Goal: Use online tool/utility: Utilize a website feature to perform a specific function

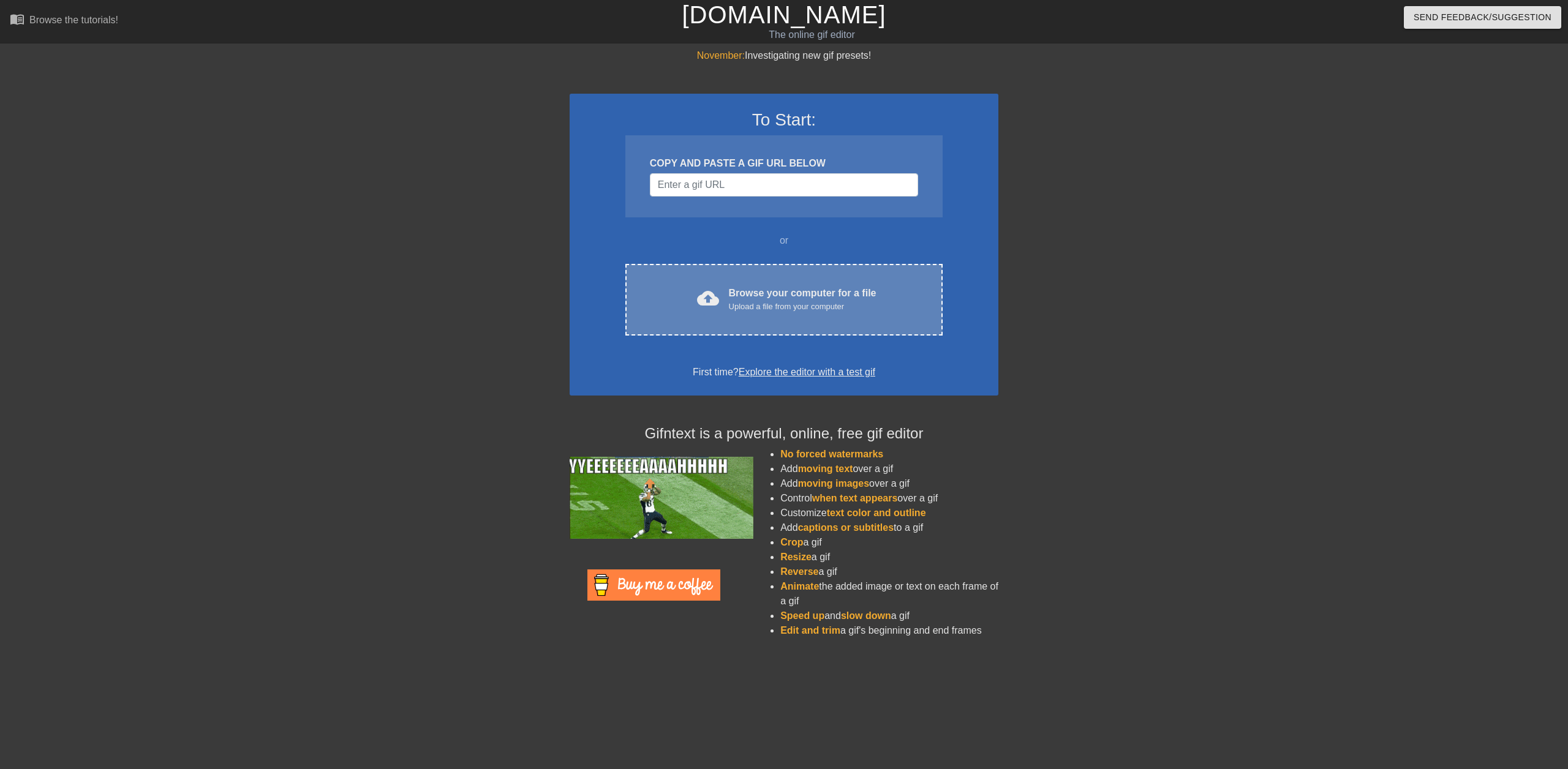
click at [731, 304] on div "Upload a file from your computer" at bounding box center [803, 306] width 147 height 12
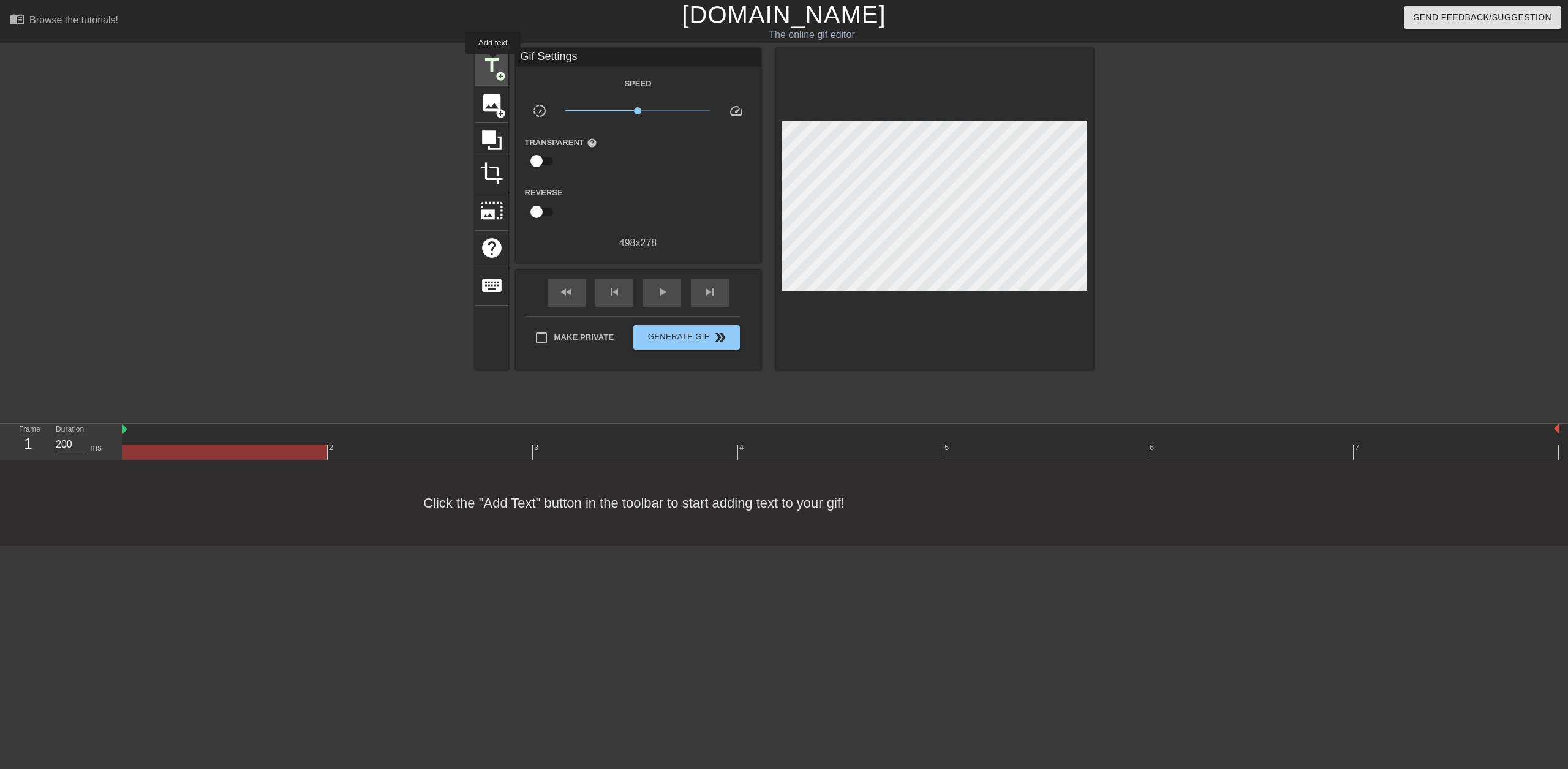
click at [493, 62] on span "title" at bounding box center [492, 65] width 23 height 23
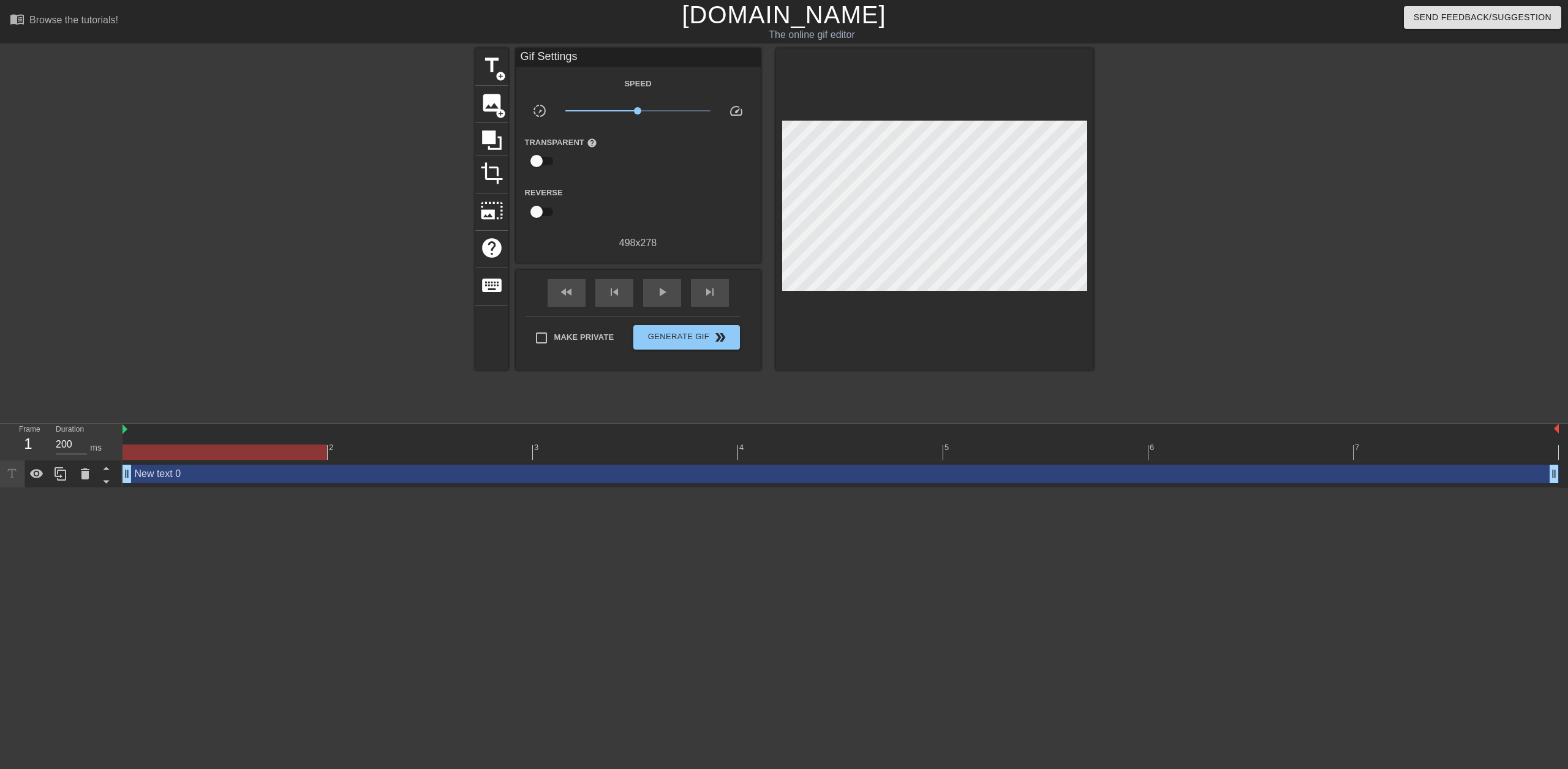
click at [241, 483] on div "New text 0 drag_handle drag_handle" at bounding box center [841, 474] width 1437 height 28
click at [228, 454] on div at bounding box center [225, 452] width 205 height 15
click at [236, 476] on div "New text 0 drag_handle drag_handle" at bounding box center [841, 473] width 1437 height 18
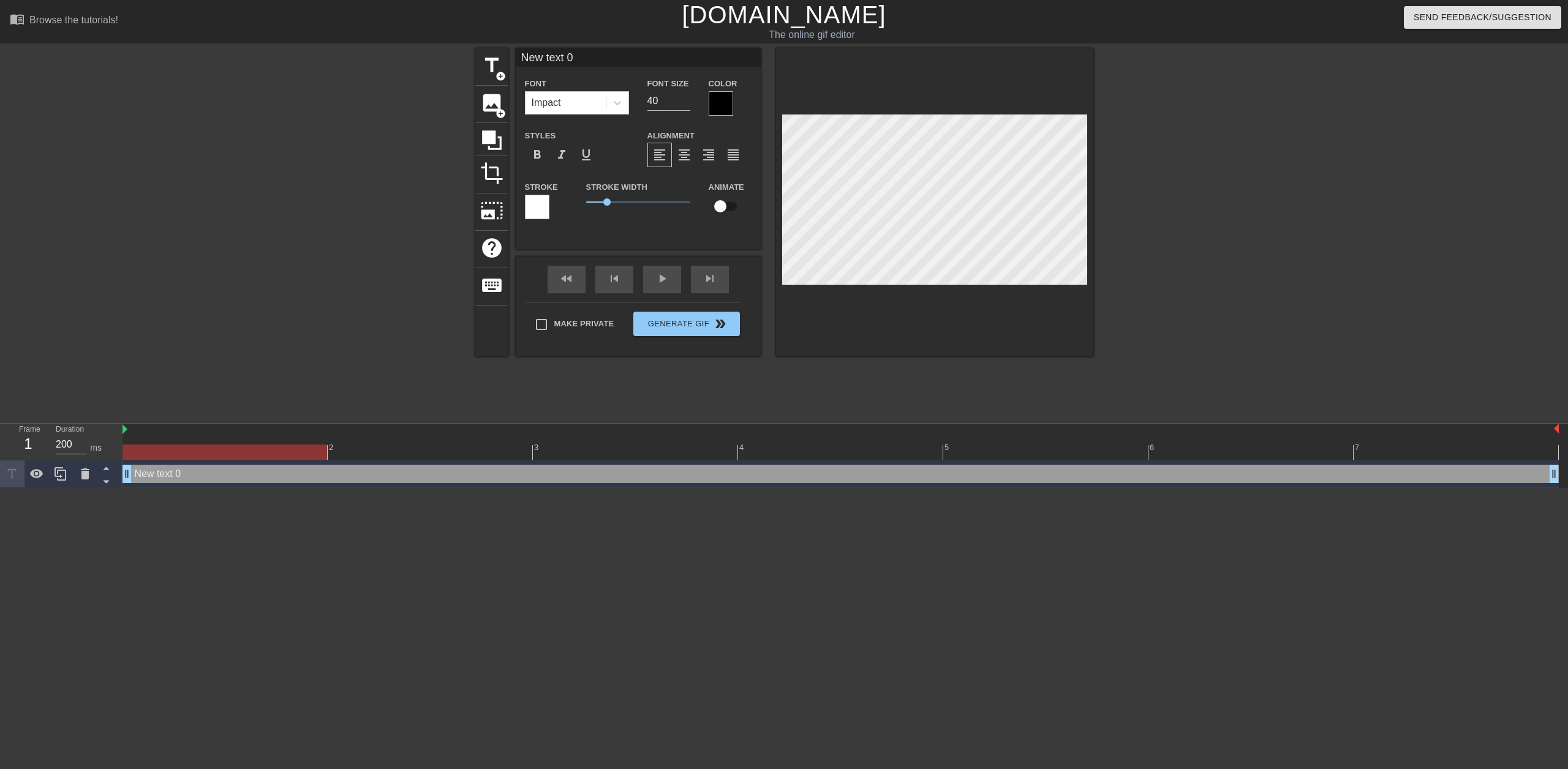
type input "New teAxt 0"
type textarea "New teAxt 0"
type input "New teATxt 0"
type textarea "New teATxt 0"
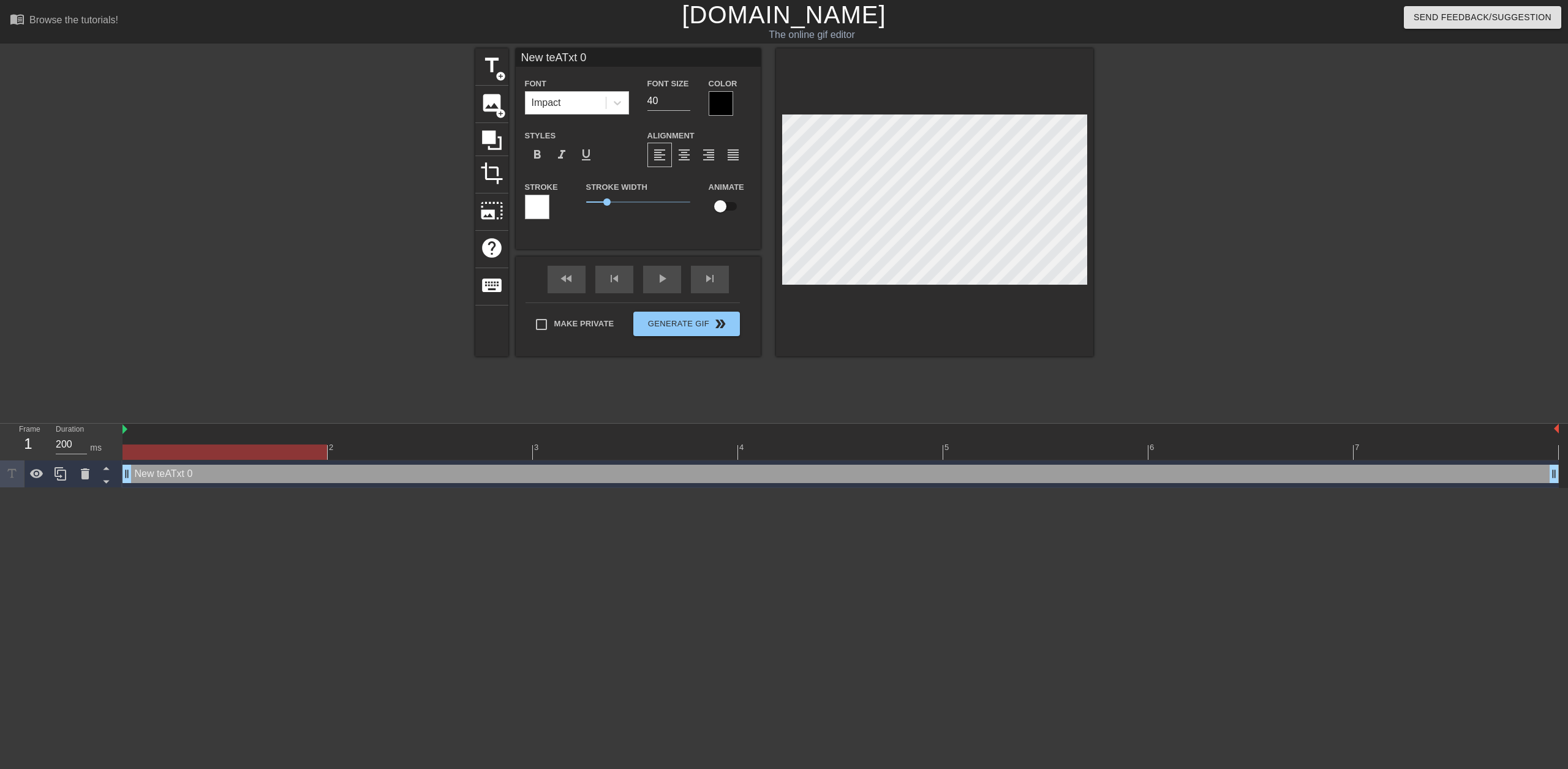
type input "New teAxt 0"
type textarea "New teAxt 0"
type input "New text 0"
type textarea "New text 0"
type input "New txt 0"
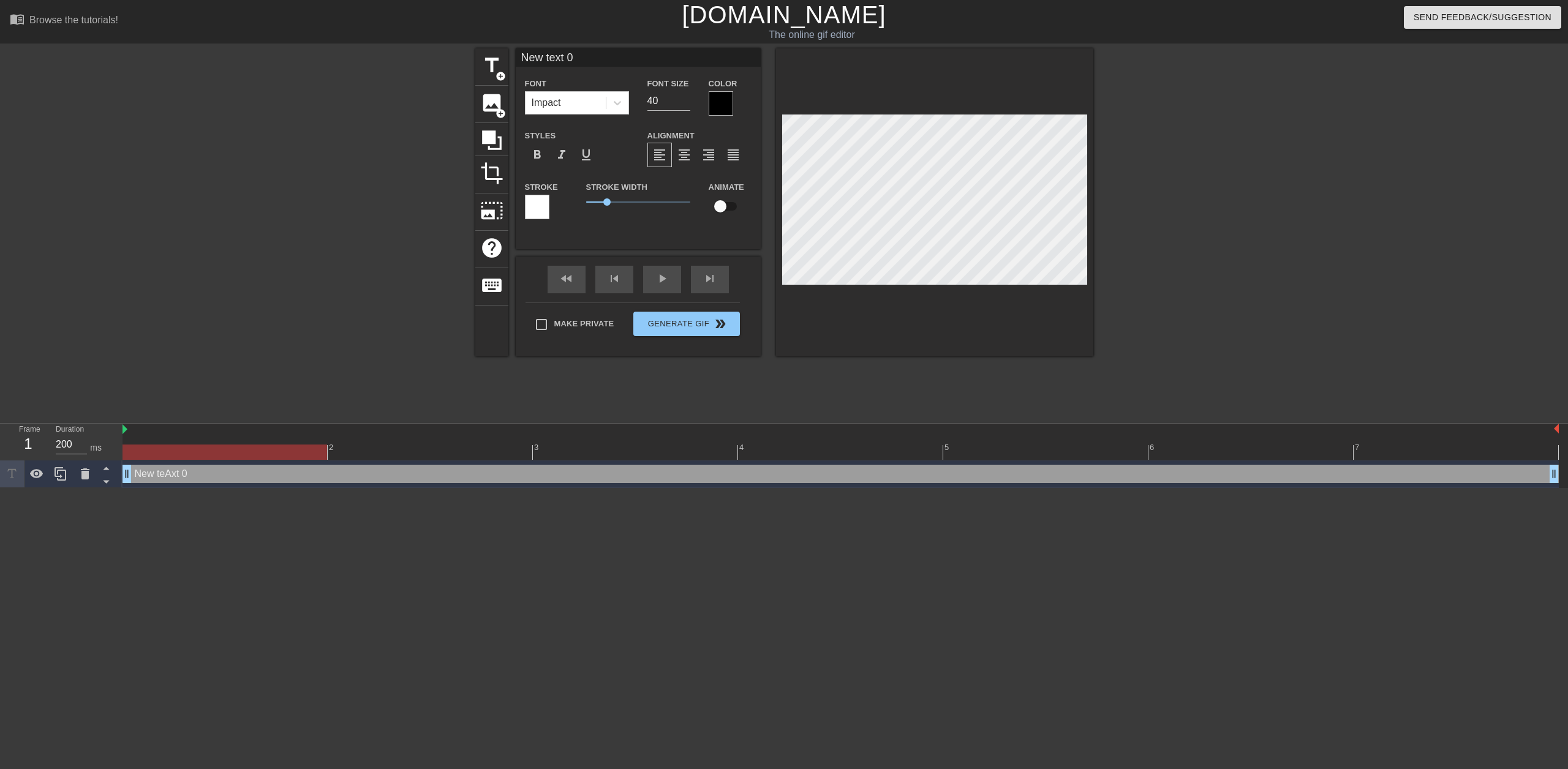
type textarea "New txt 0"
type input "New xt 0"
type textarea "New xt 0"
type input "Newxt 0"
type textarea "Newxt 0"
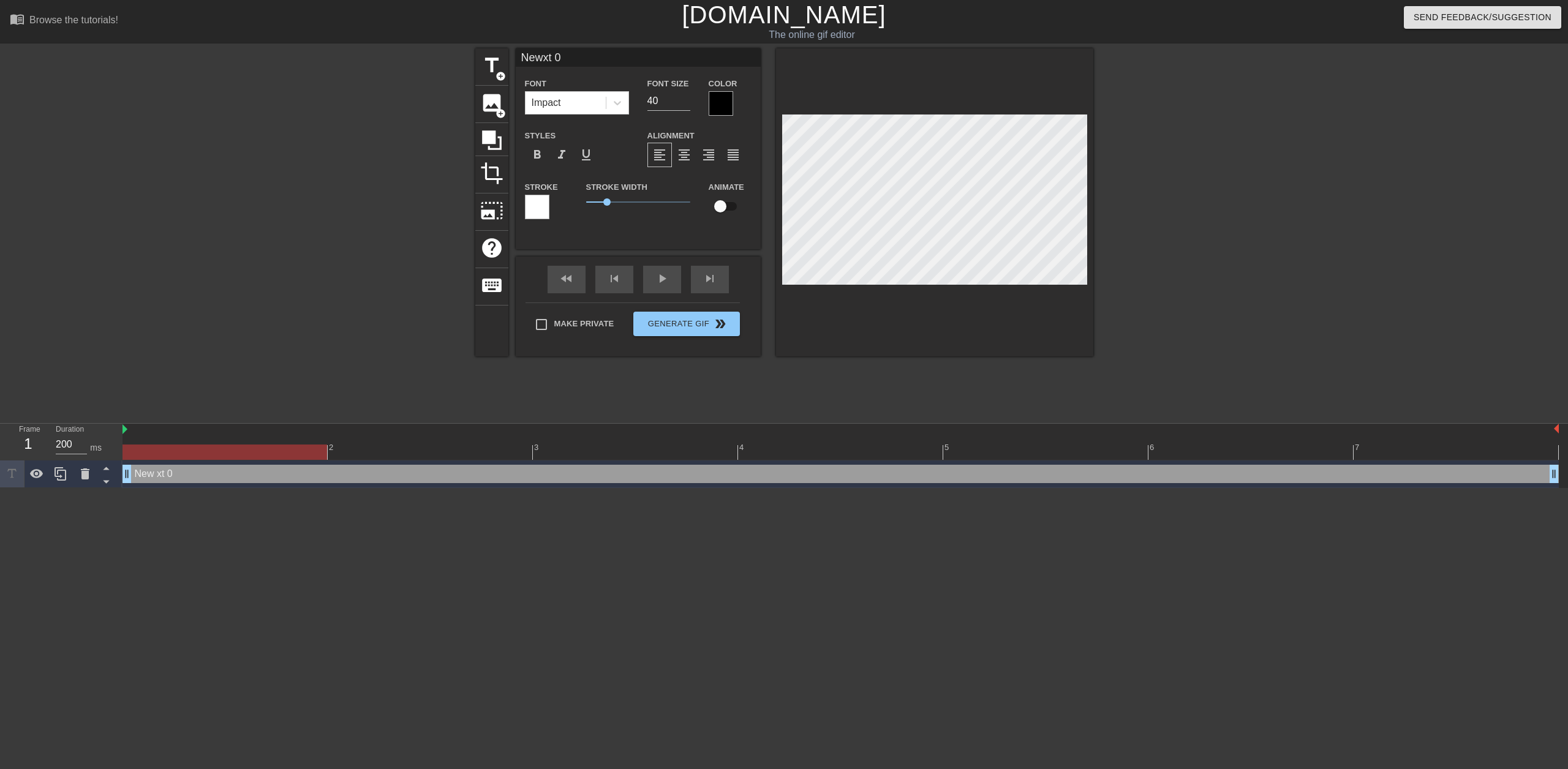
scroll to position [2, 3]
type input "Next 0"
type textarea "Next 0"
type input "Nxt 0"
type textarea "Nxt 0"
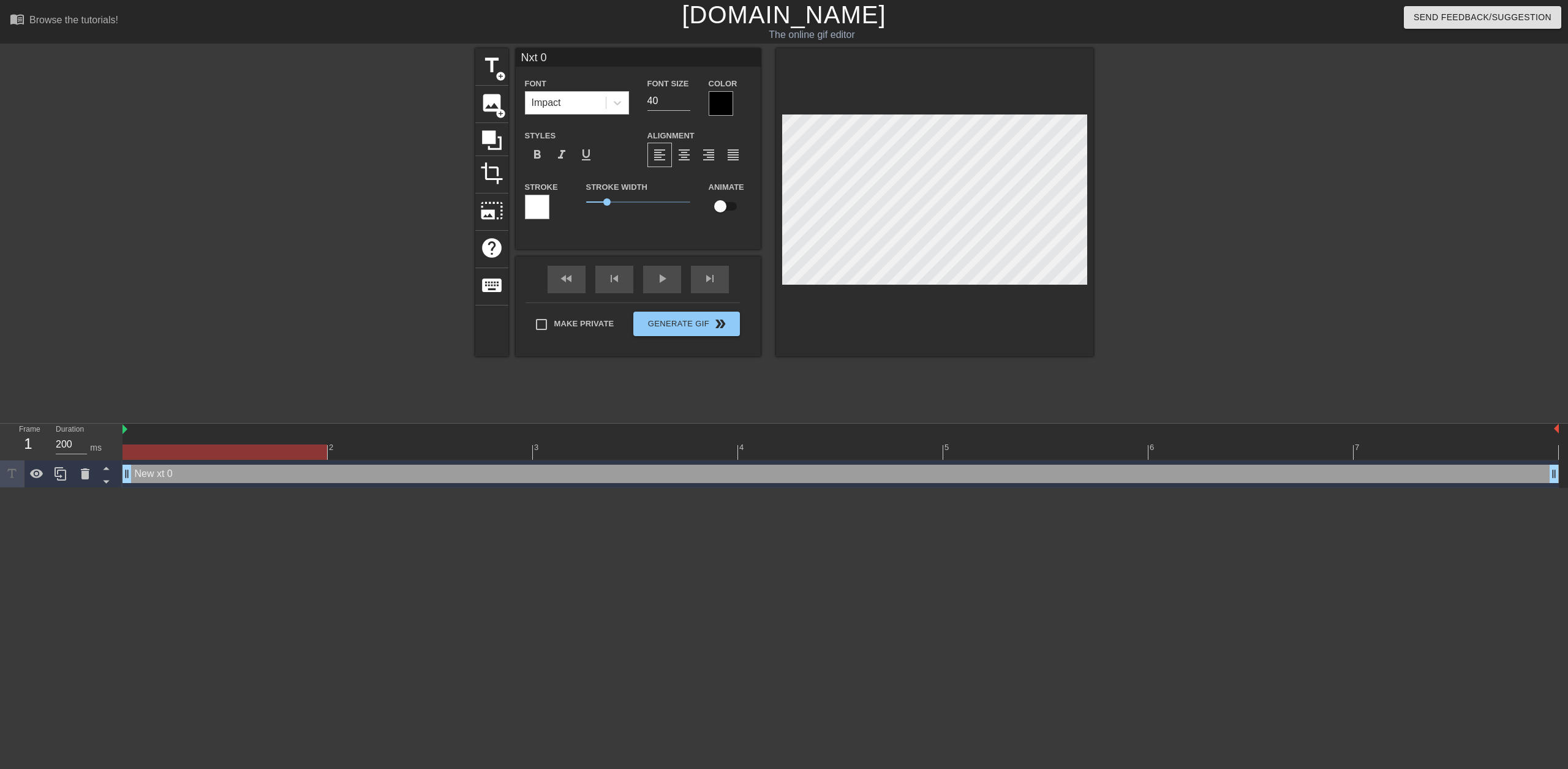
type input "xt 0"
type textarea "xt 0"
type input "t 0"
type textarea "t 0"
type input "0"
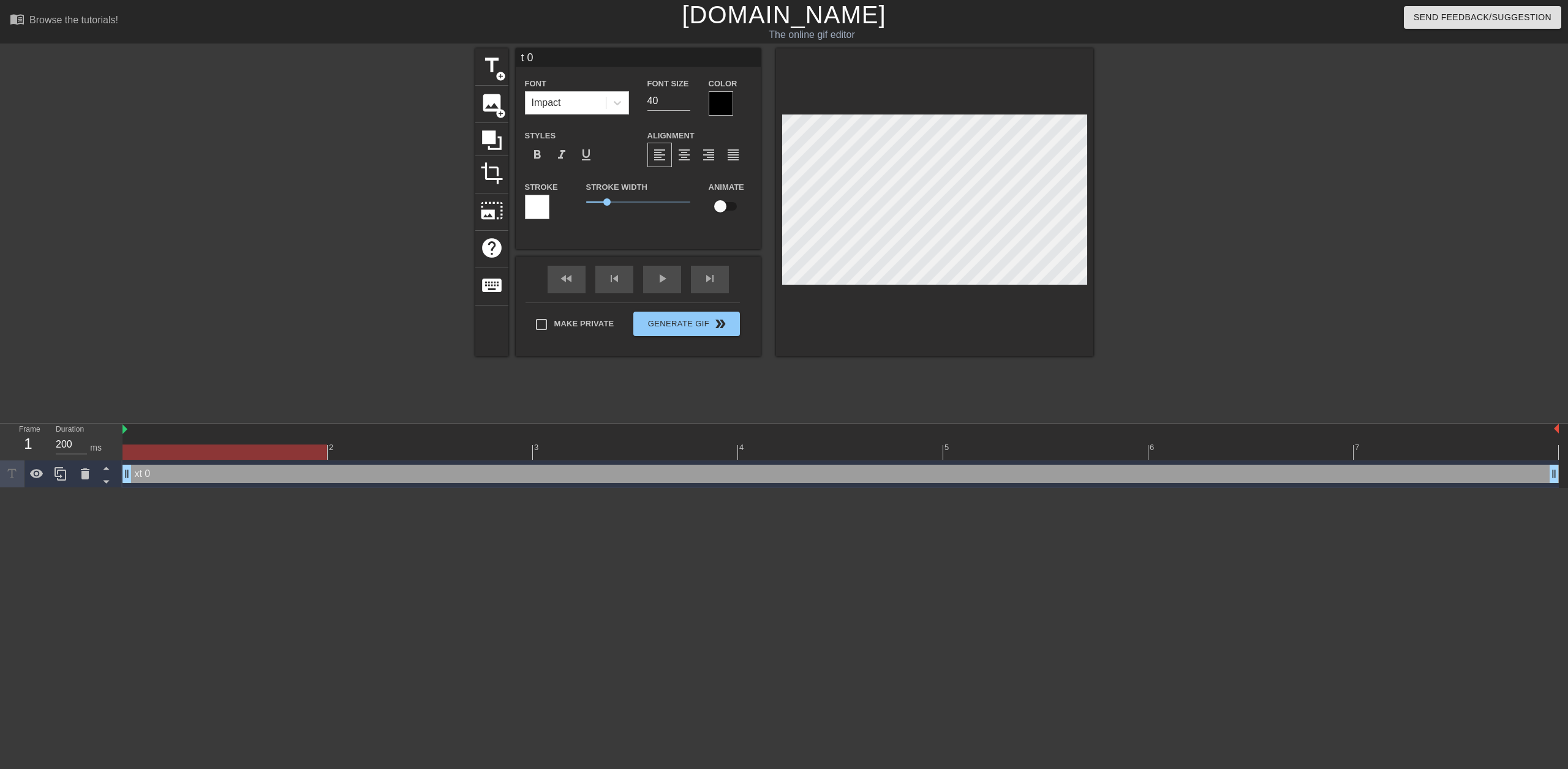
type textarea "0"
type input "0"
type textarea "0"
type input "T"
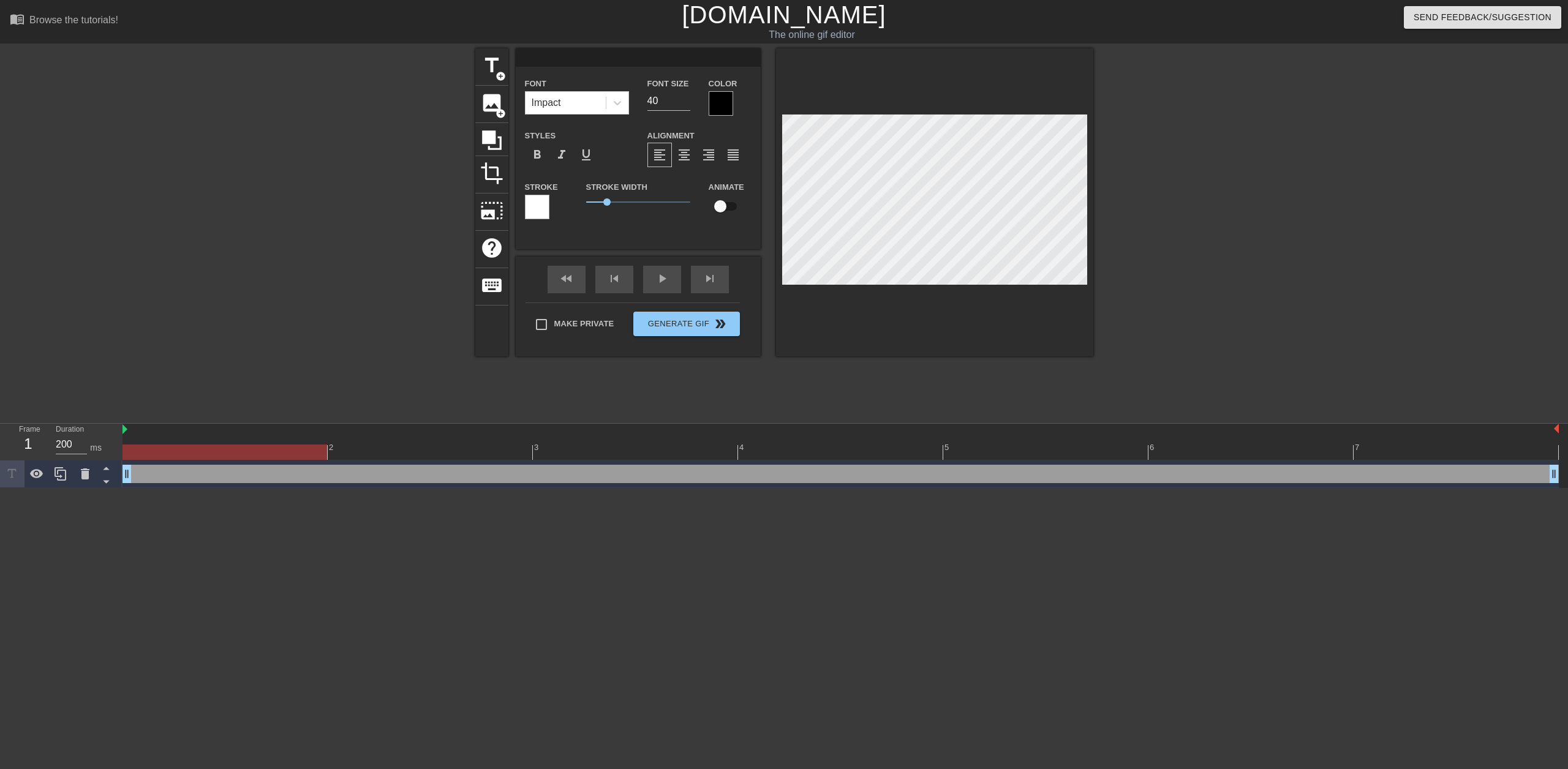
type textarea "T"
type input "Th"
type textarea "Th"
type input "The"
type textarea "The"
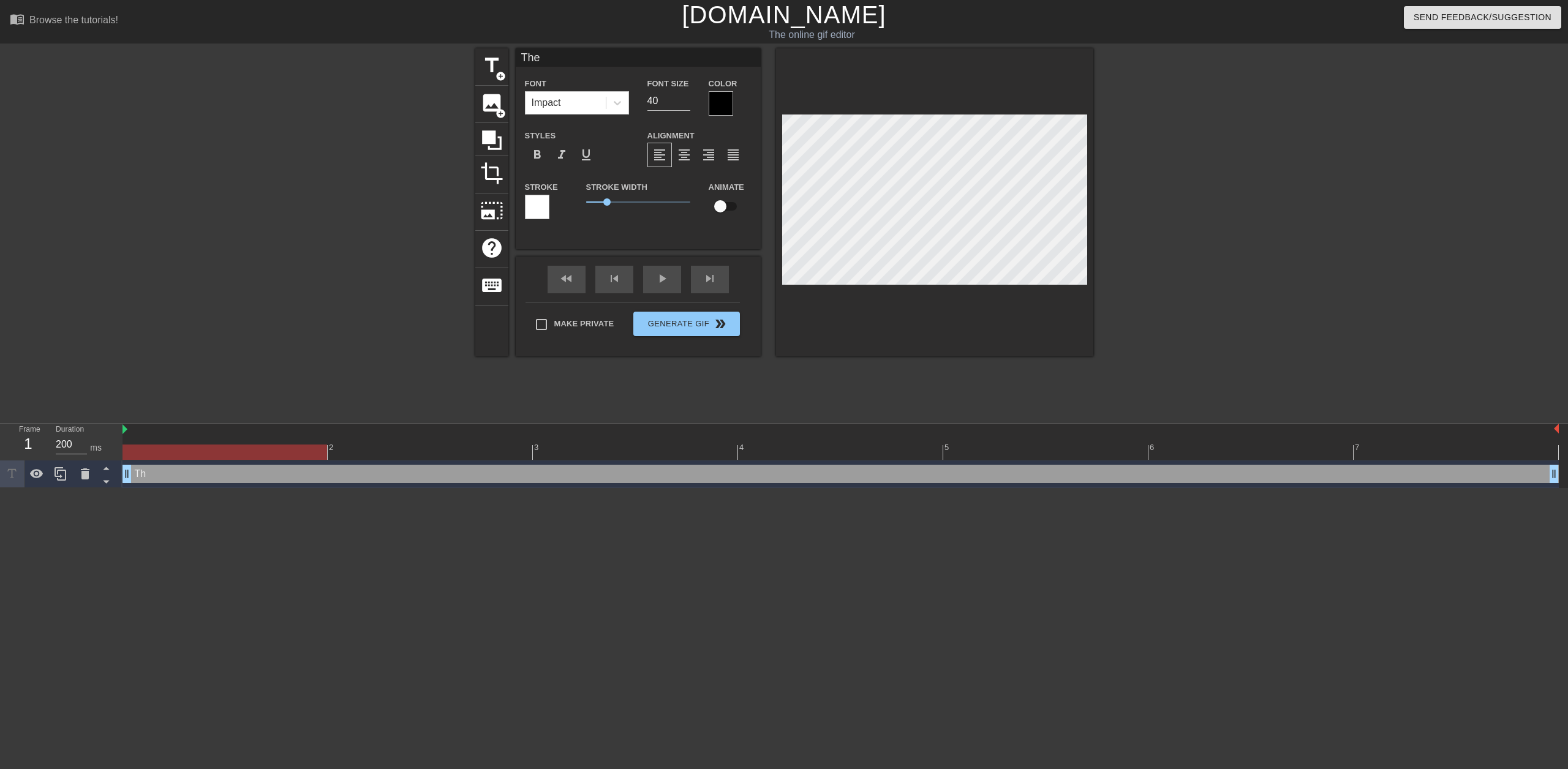
type input "Ther"
type textarea "Ther"
type input "There"
type textarea "There"
type input "There"
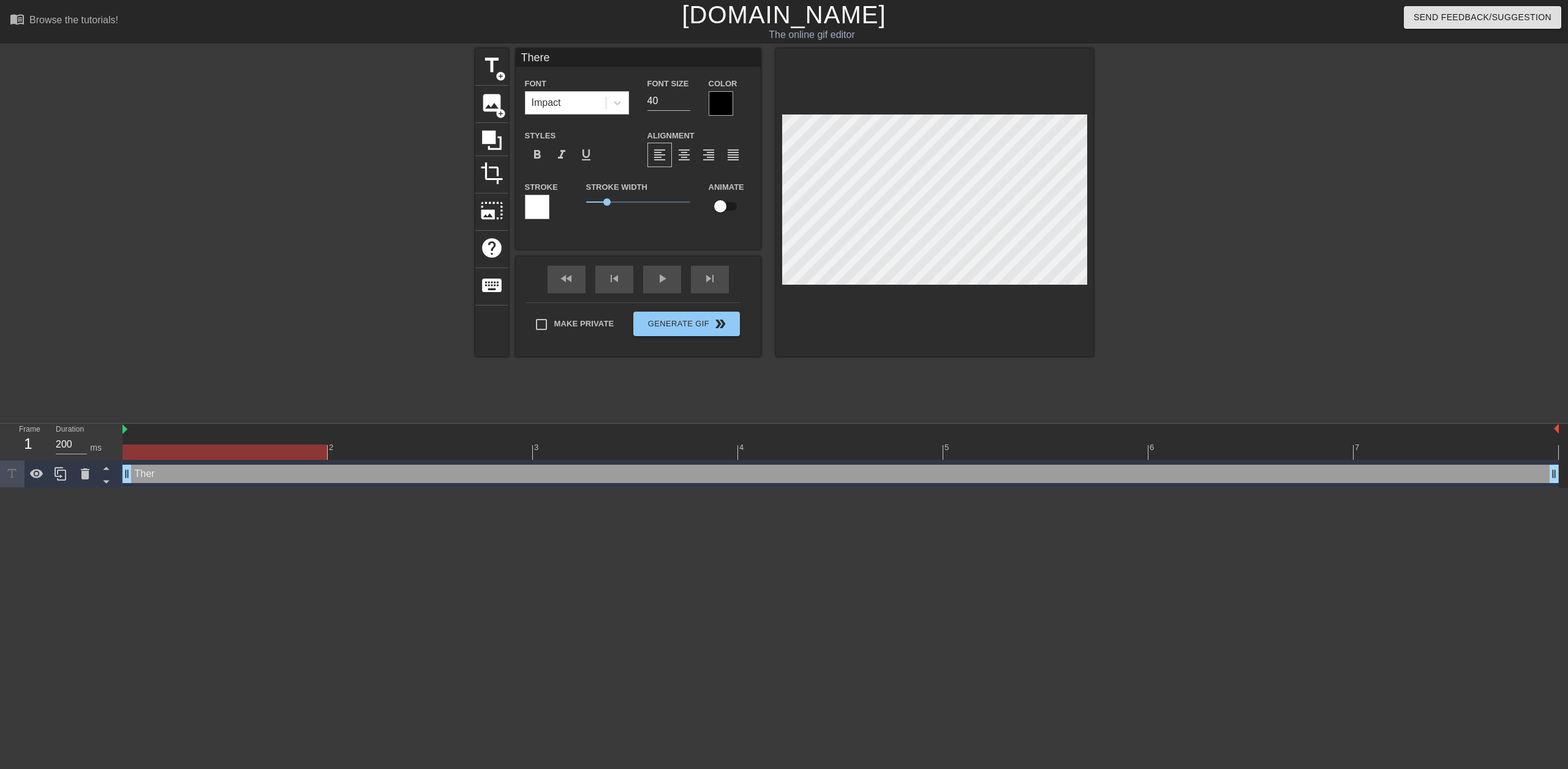
type textarea "There"
type input "There i"
type textarea "There i"
type input "There is"
type textarea "There is"
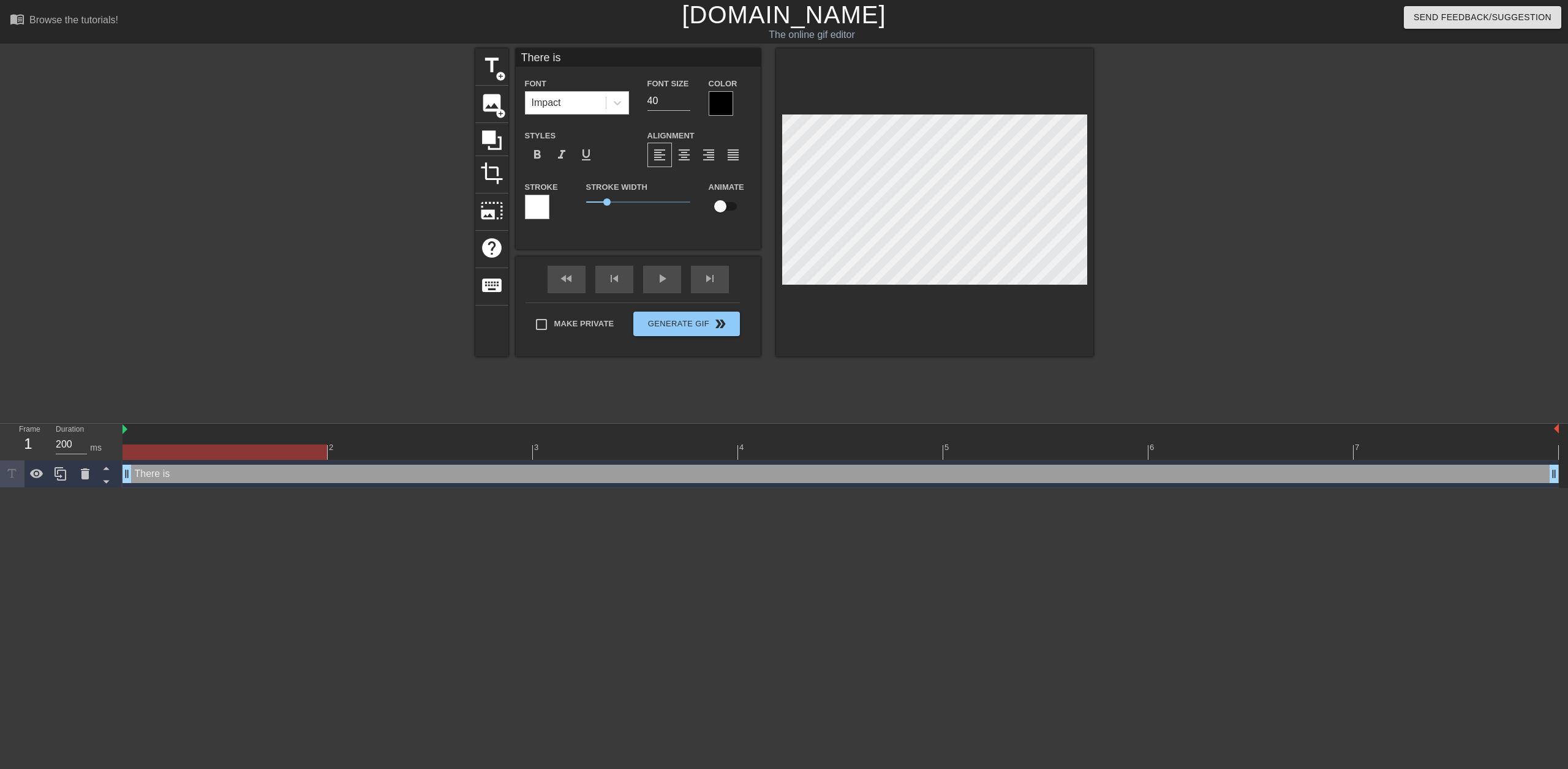
type input "There is n"
type textarea "There is n"
type input "There is no"
type textarea "There is no"
type input "There is no"
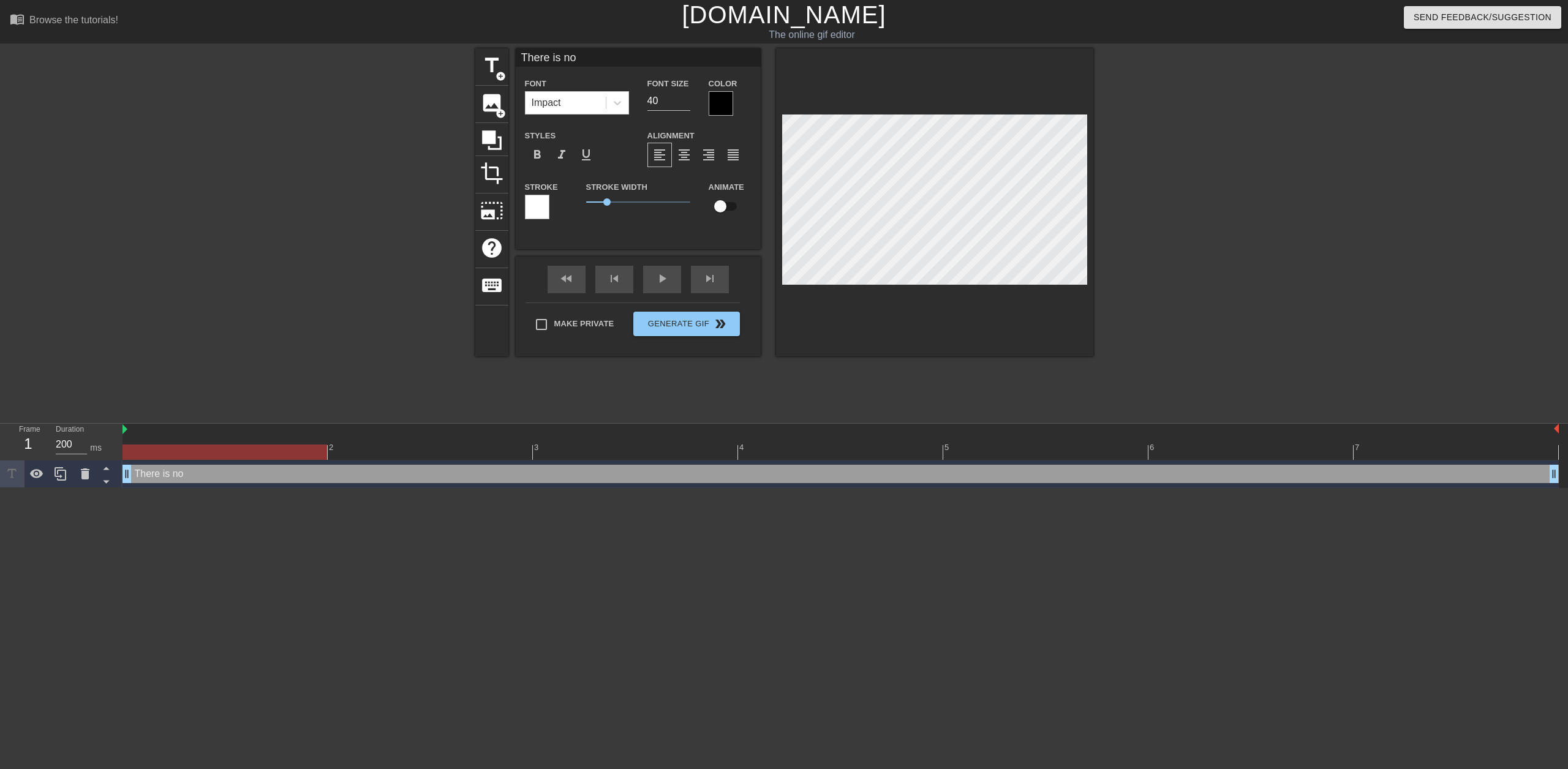
type textarea "There is no"
type input "There is no C"
type textarea "There is no C"
type input "There is no Cm"
type textarea "There is no Cm"
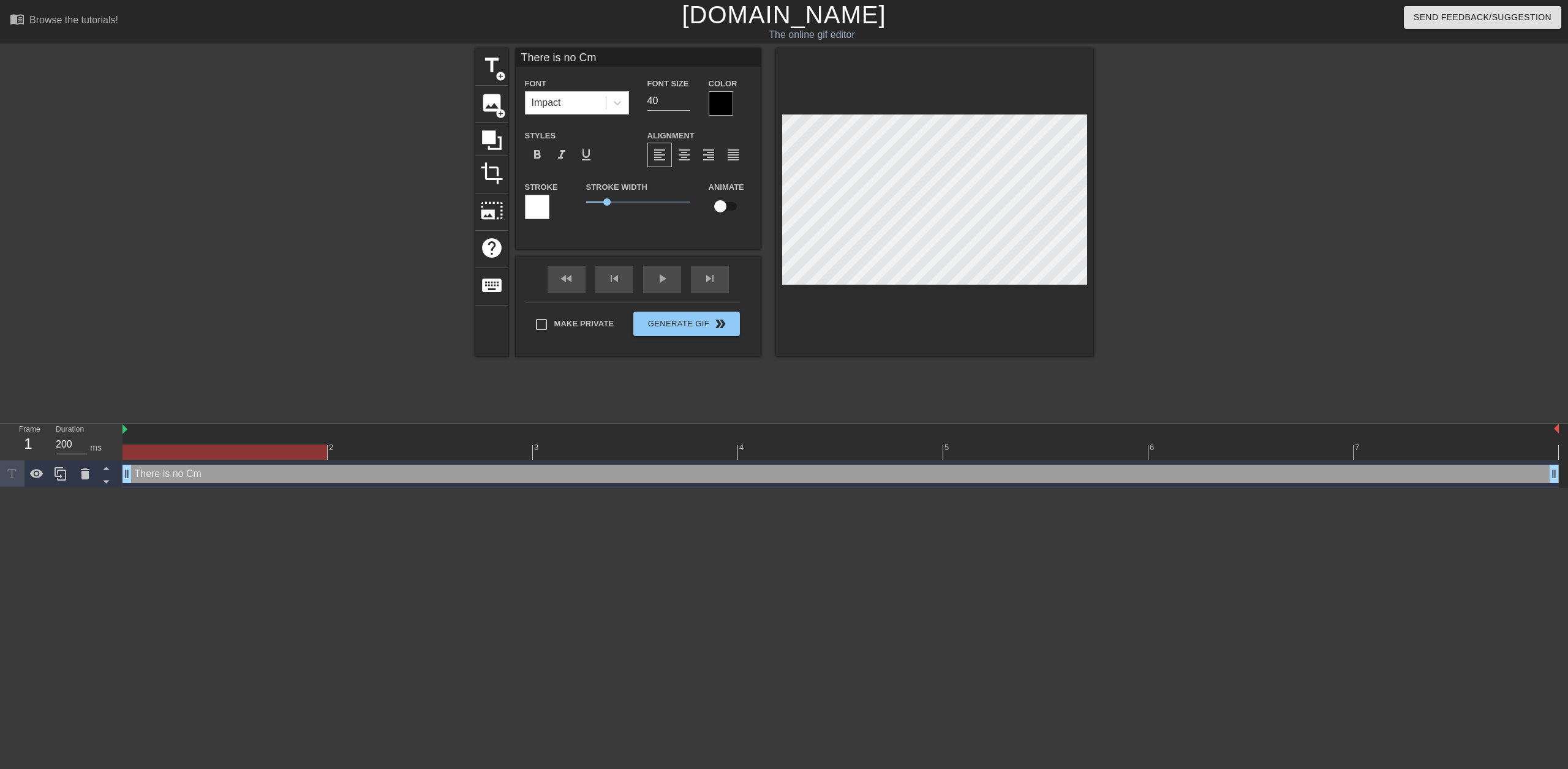
type input "There is no Cmo"
type textarea "There is no Cmo"
type input "There is no Cmon"
type textarea "There is no Cmon"
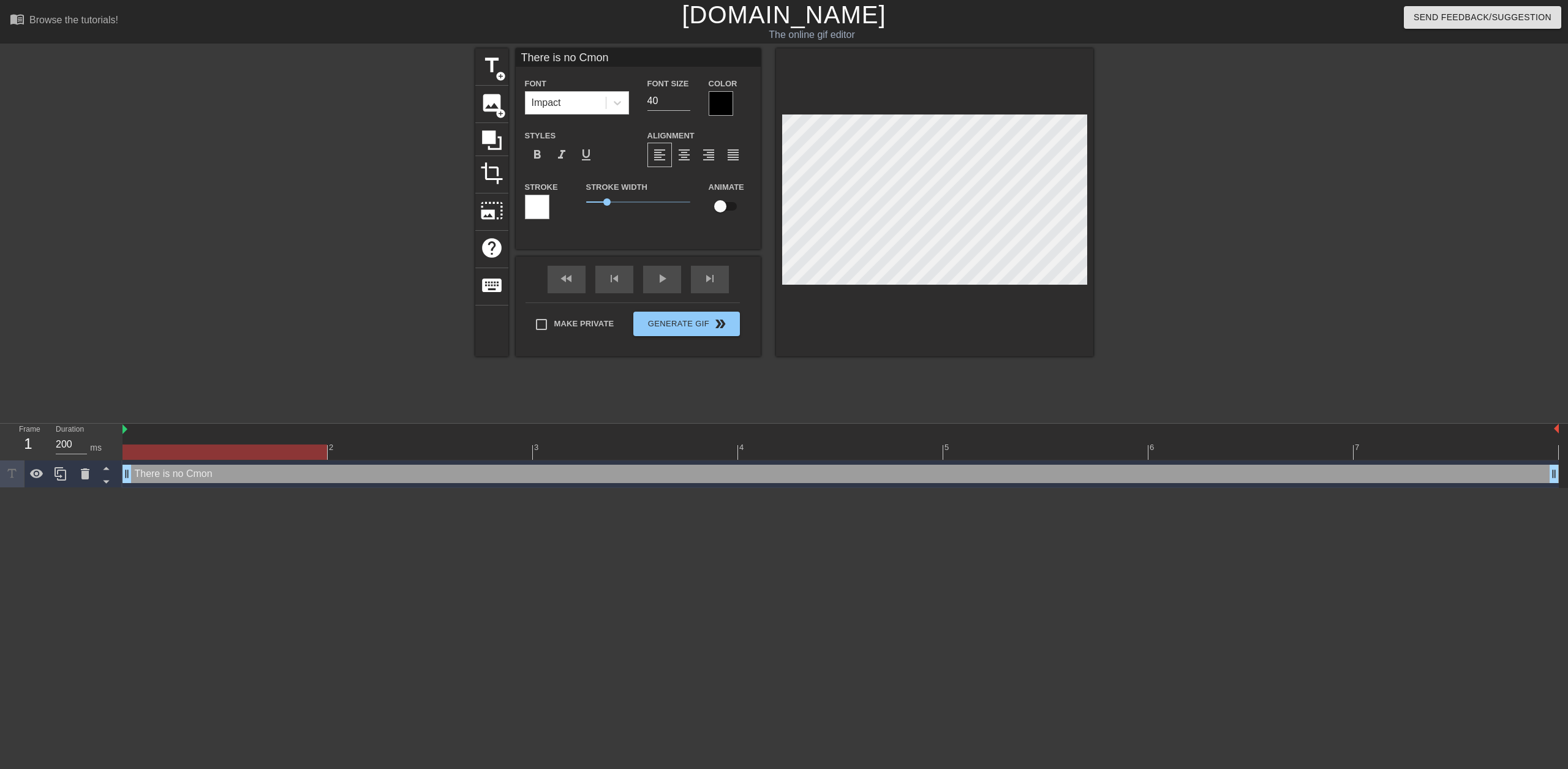
type input "There is no Cmo"
type textarea "There is no Cmo"
type input "There is no Cm"
type textarea "There is no Cm"
type input "There is no C"
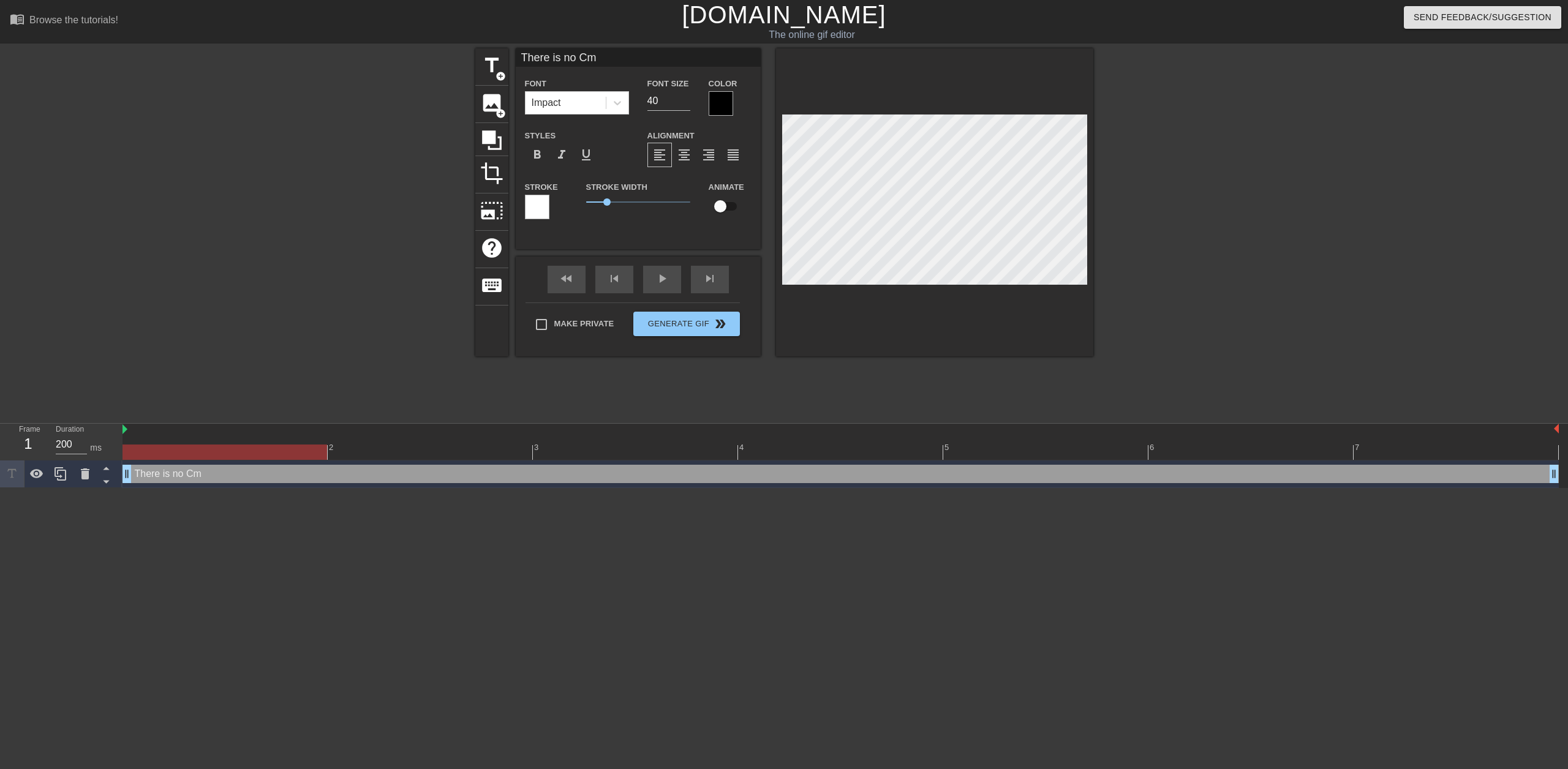
type textarea "There is no C"
type input "There is no C-"
type textarea "There is no C-"
type input "There is no C-M"
type textarea "There is no C-M"
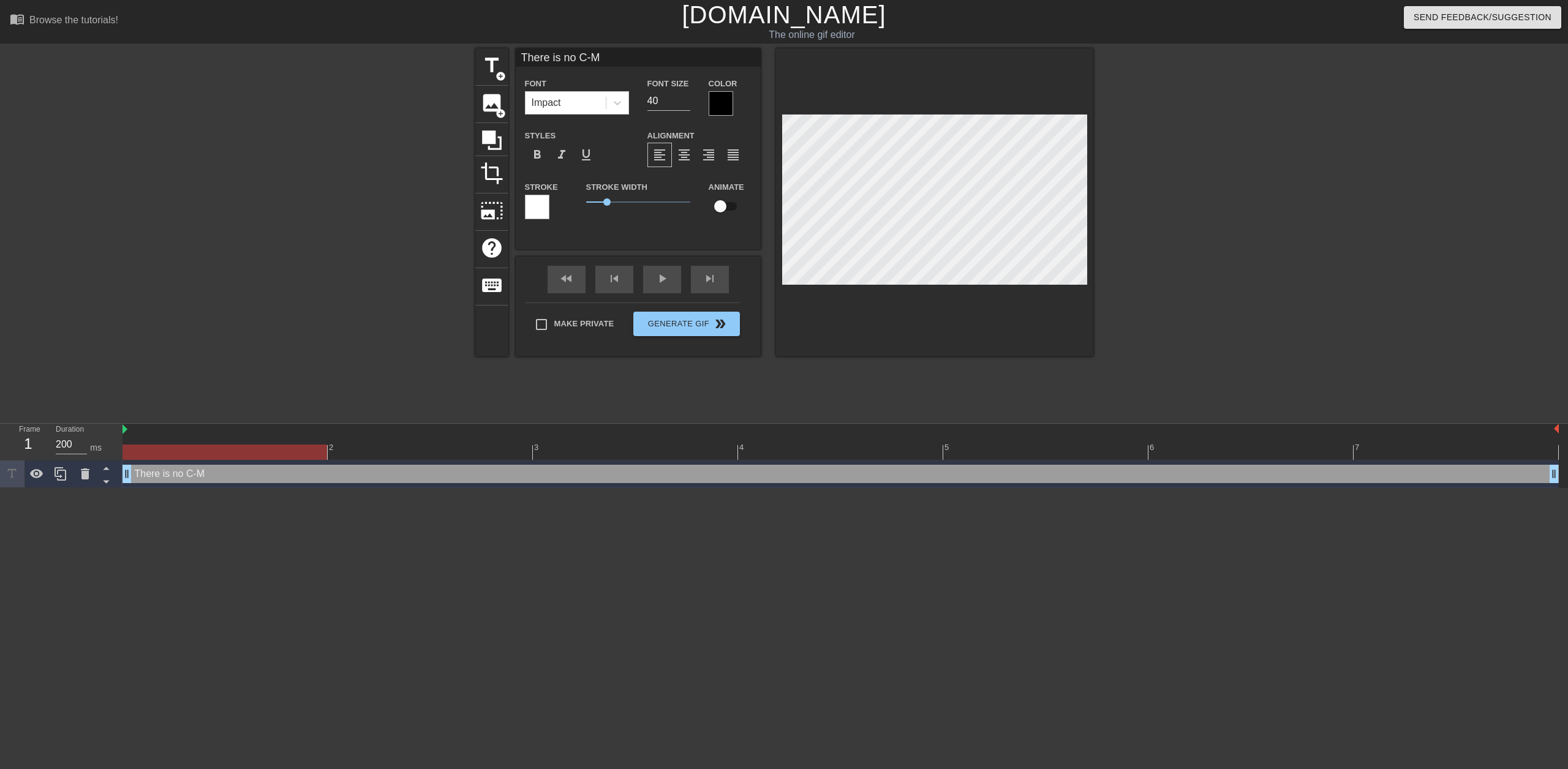
type input "There is no C-Mo"
type textarea "There is no C-Mo"
type input "There is no C-Mon"
type textarea "There is no C-Mon"
type input "There is no C-Mone"
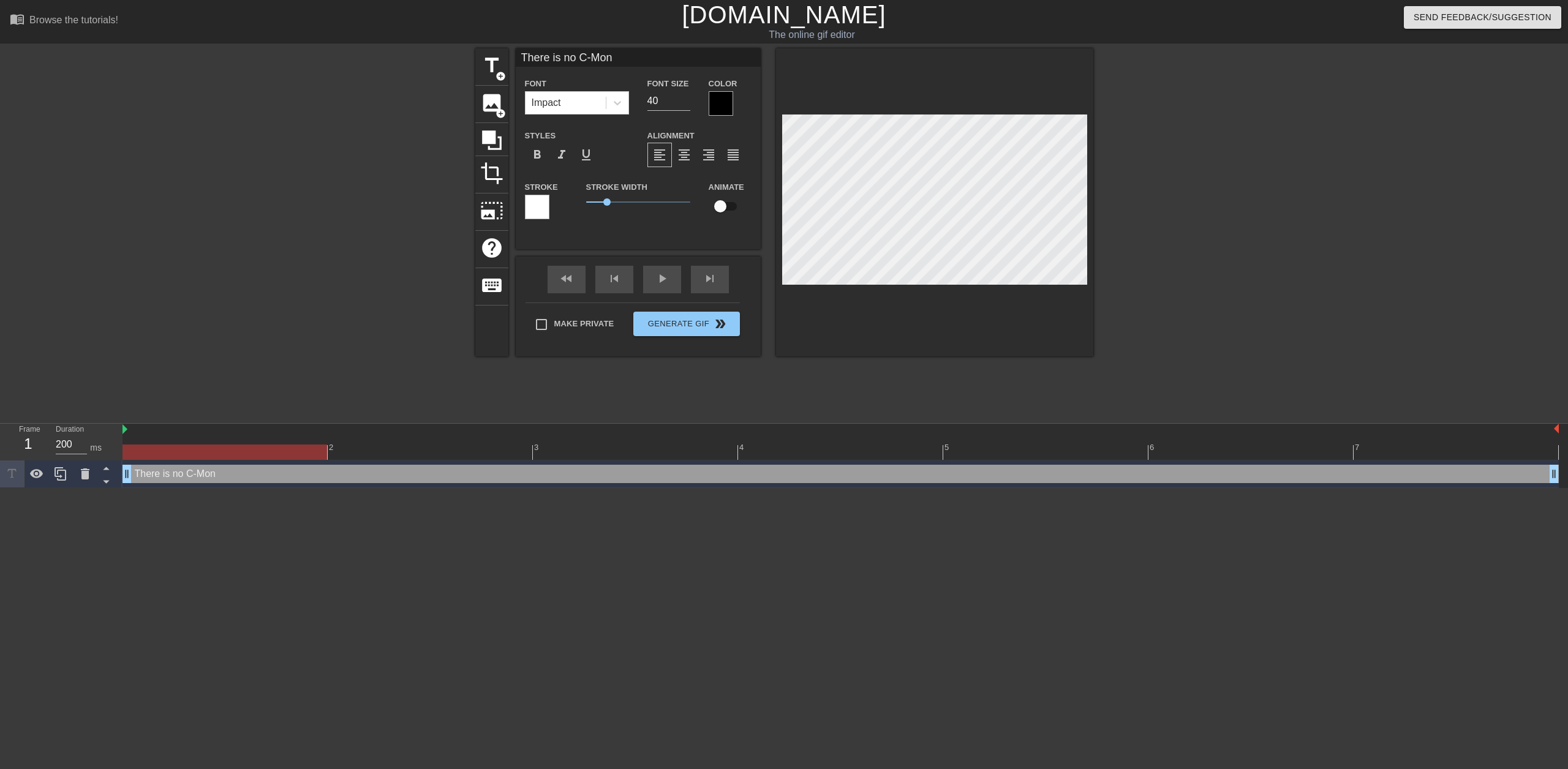
type textarea "There is no C-Mone"
type input "There is no C-Money"
type textarea "There is no C-Money"
type input "There is no C-Money'"
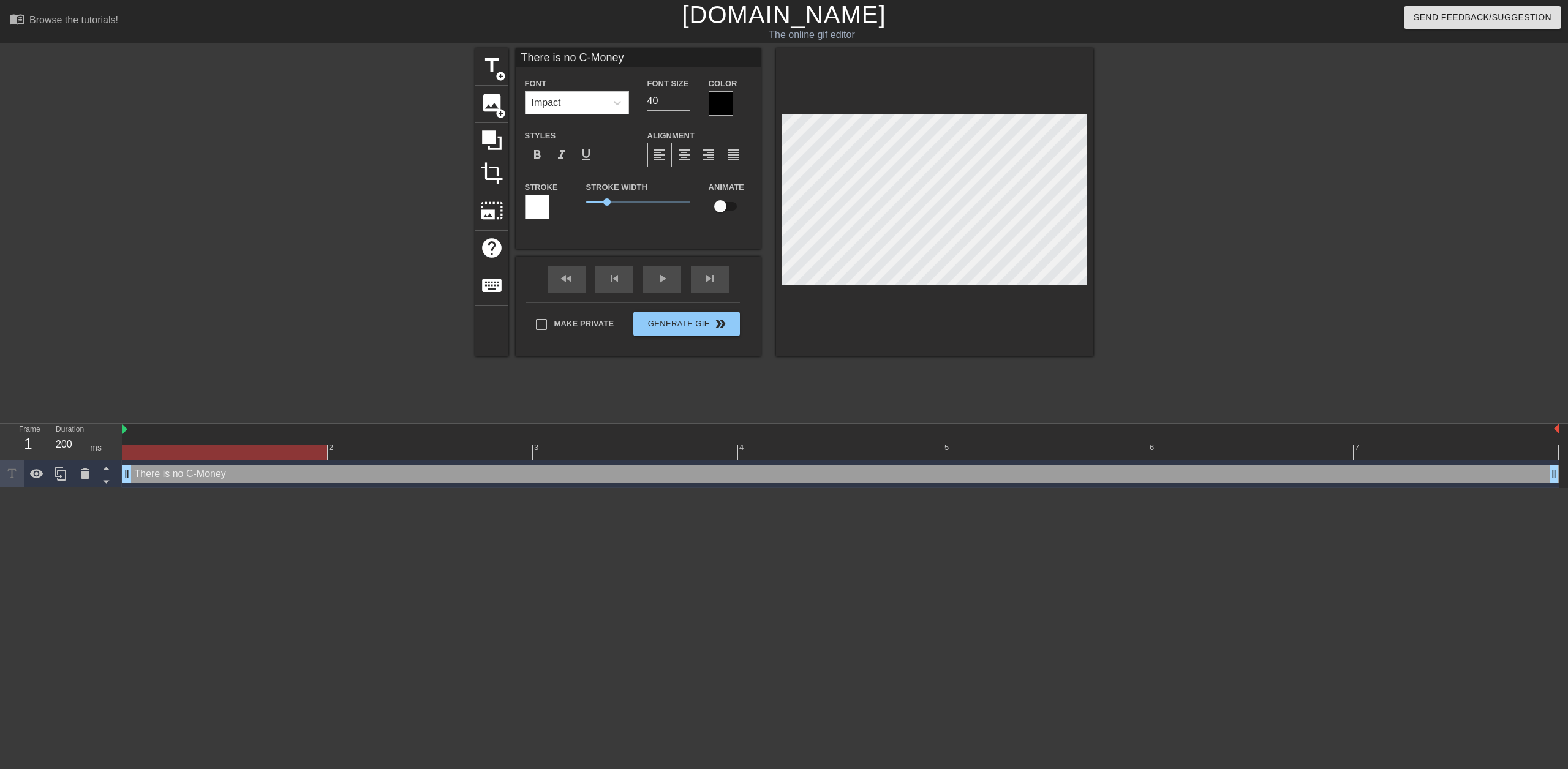
type textarea "There is no C-Money'"
type input "There is no C-Money's"
type textarea "There is no C-Money's"
type input "There is no C-Money's"
type textarea "There is no C-Money's"
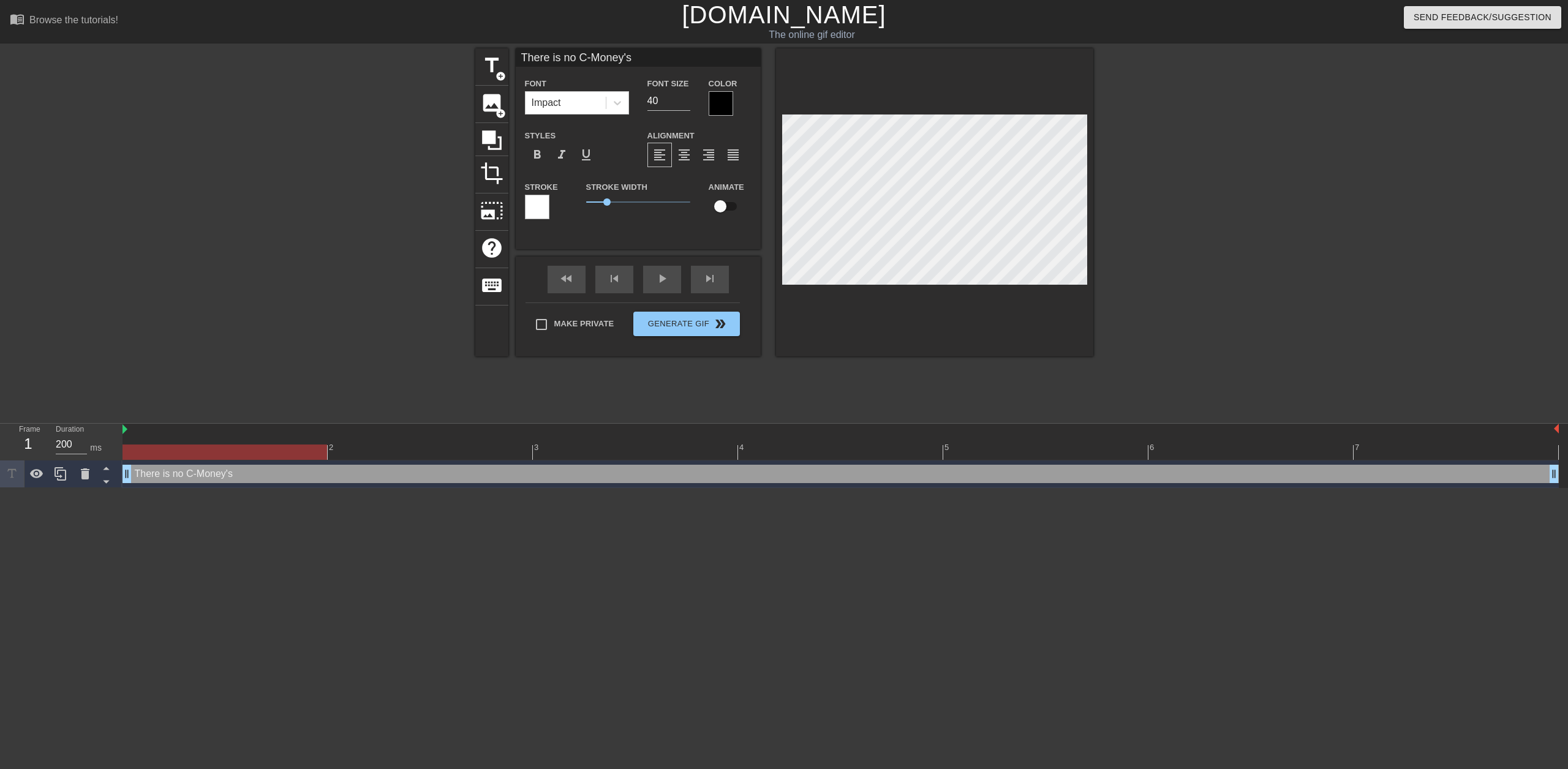
type input "There is no C-Money's C"
type textarea "There is no C-Money's C"
type input "There is no C-Money's C-"
type textarea "There is no C-Money's C-"
type input "There is no C-Money's C-b"
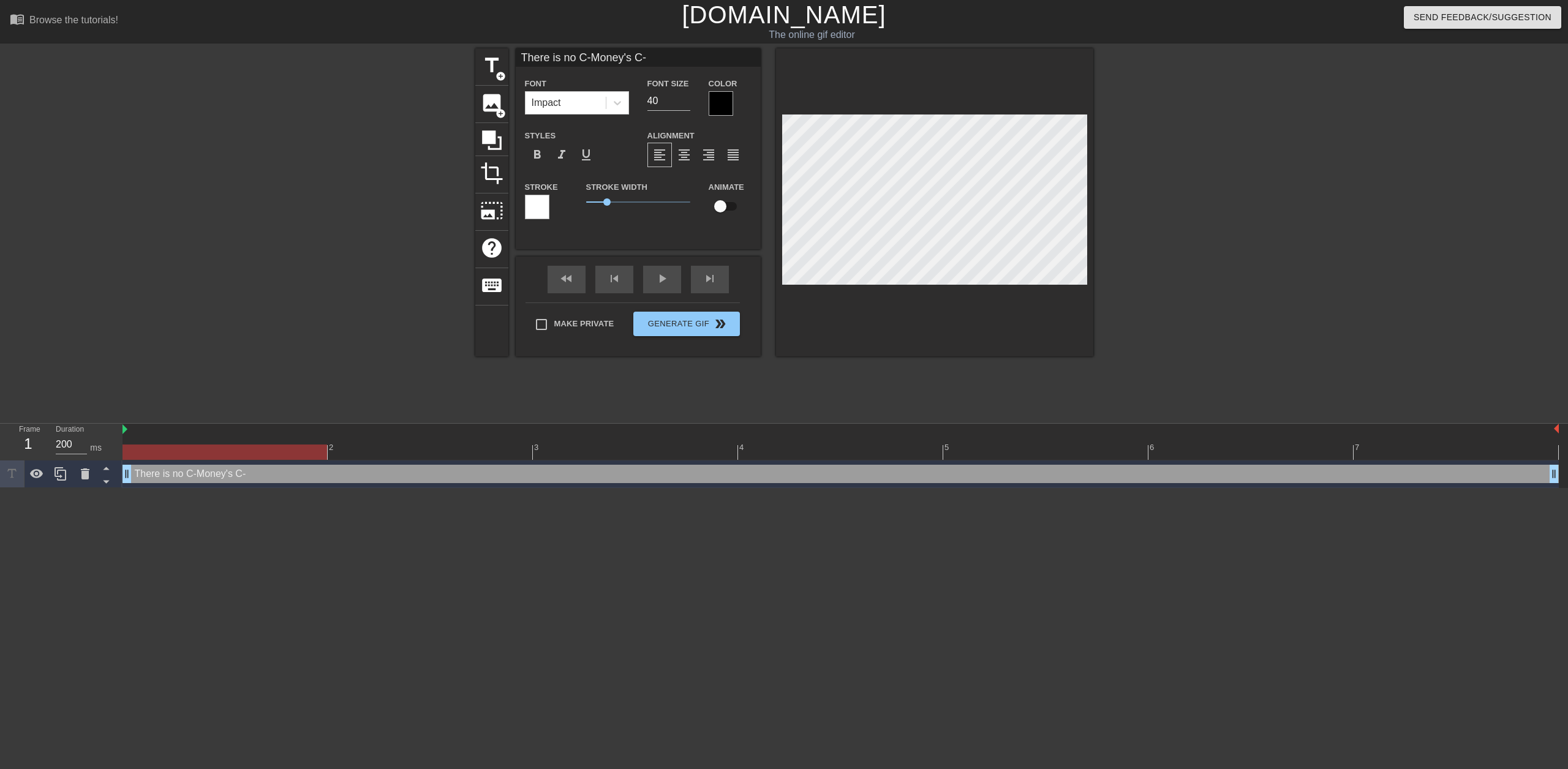
type textarea "There is no C-Money's C-b"
type input "There is no C-Money's C-"
type textarea "There is no C-Money's C-"
type input "There is no C-Money's C-B"
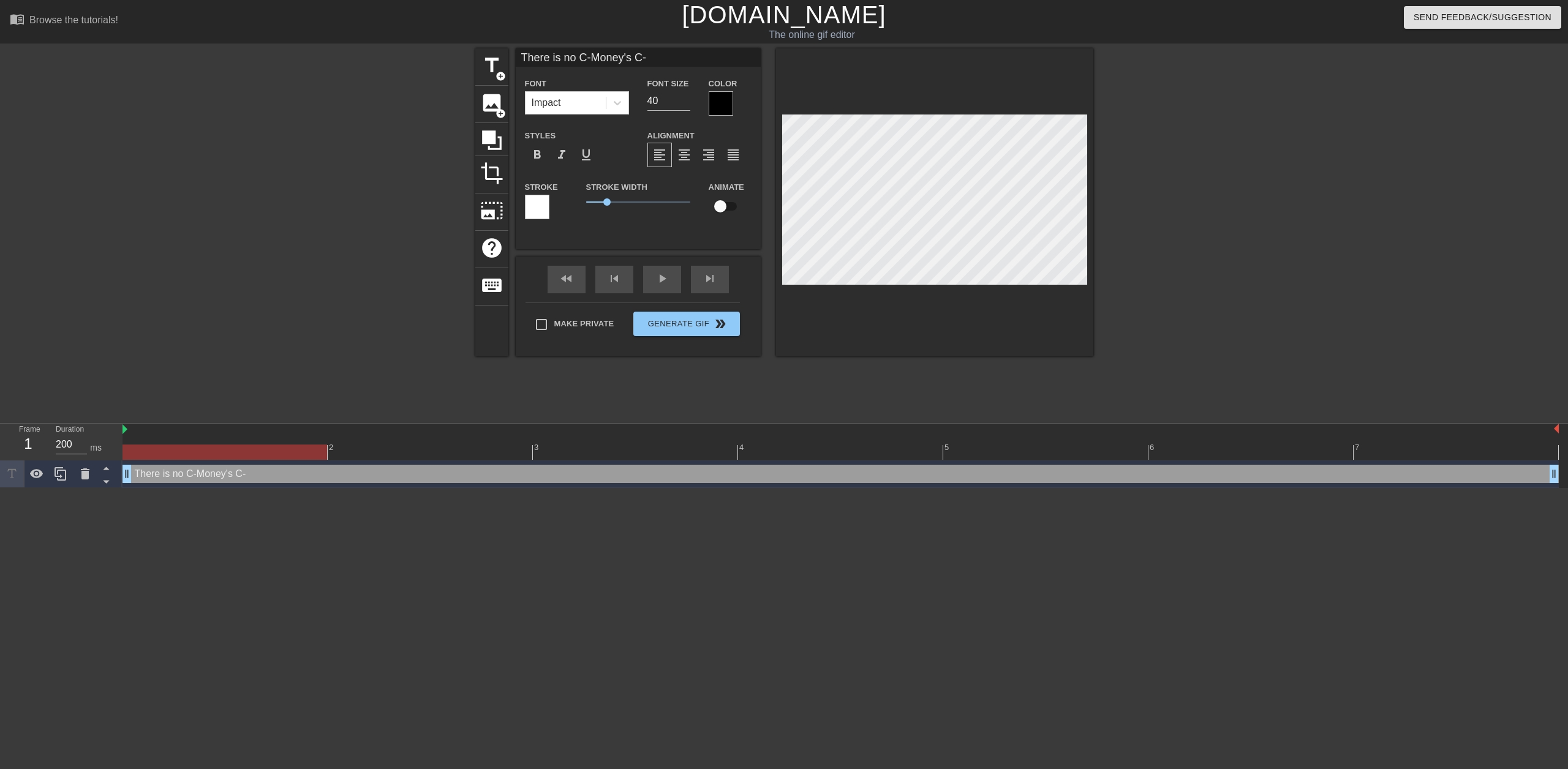
type textarea "There is no C-Money's C-B"
type input "There is no C-Money's C-Bl"
type textarea "There is no C-Money's C-Bl"
type input "There is no C-Money's C-Blo"
type textarea "There is no C-Money's C-Blo"
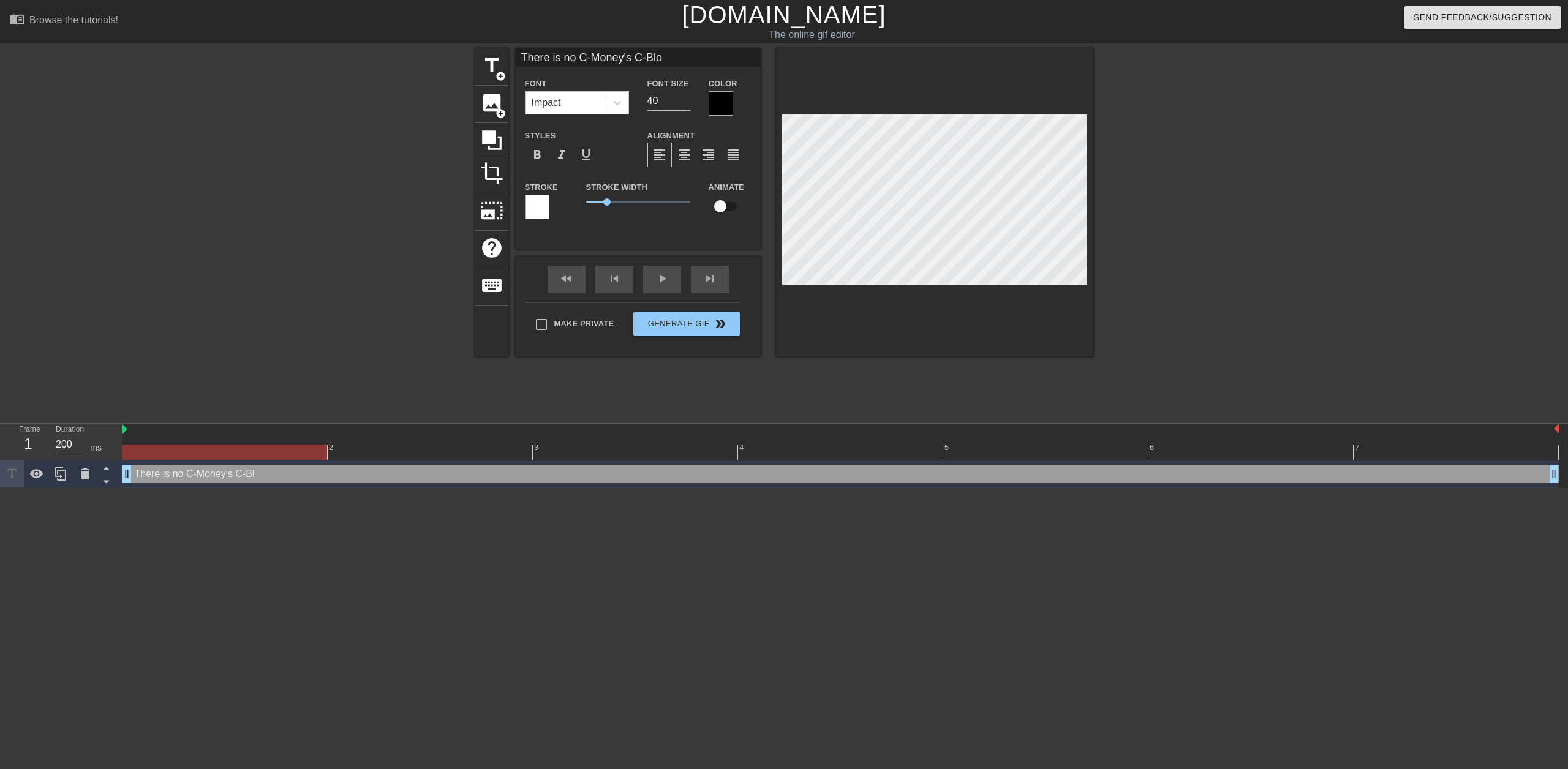
scroll to position [2, 9]
type input "There is no C-Money's C-Bloc"
type textarea "There is no C-Money's C-Bloc"
type input "There is no C-Money's C-Block"
type textarea "There is no C-Money's C-Block"
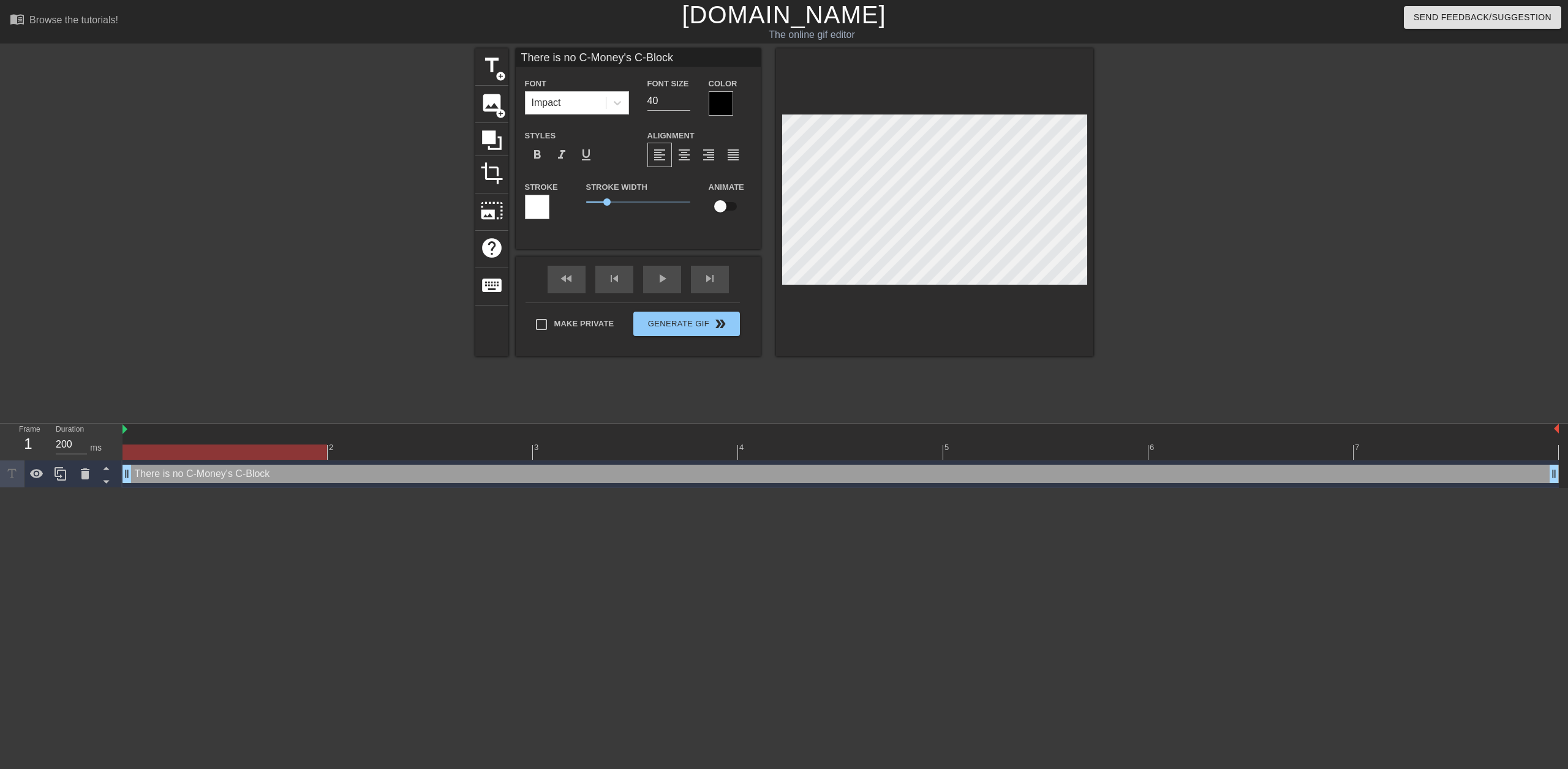
scroll to position [2, 5]
type input "There is no -Money's C-Block"
type textarea "There is no -Money's C-Block"
type input "There is no o-Money's C-Block"
type textarea "There is no o-Money's C-Block"
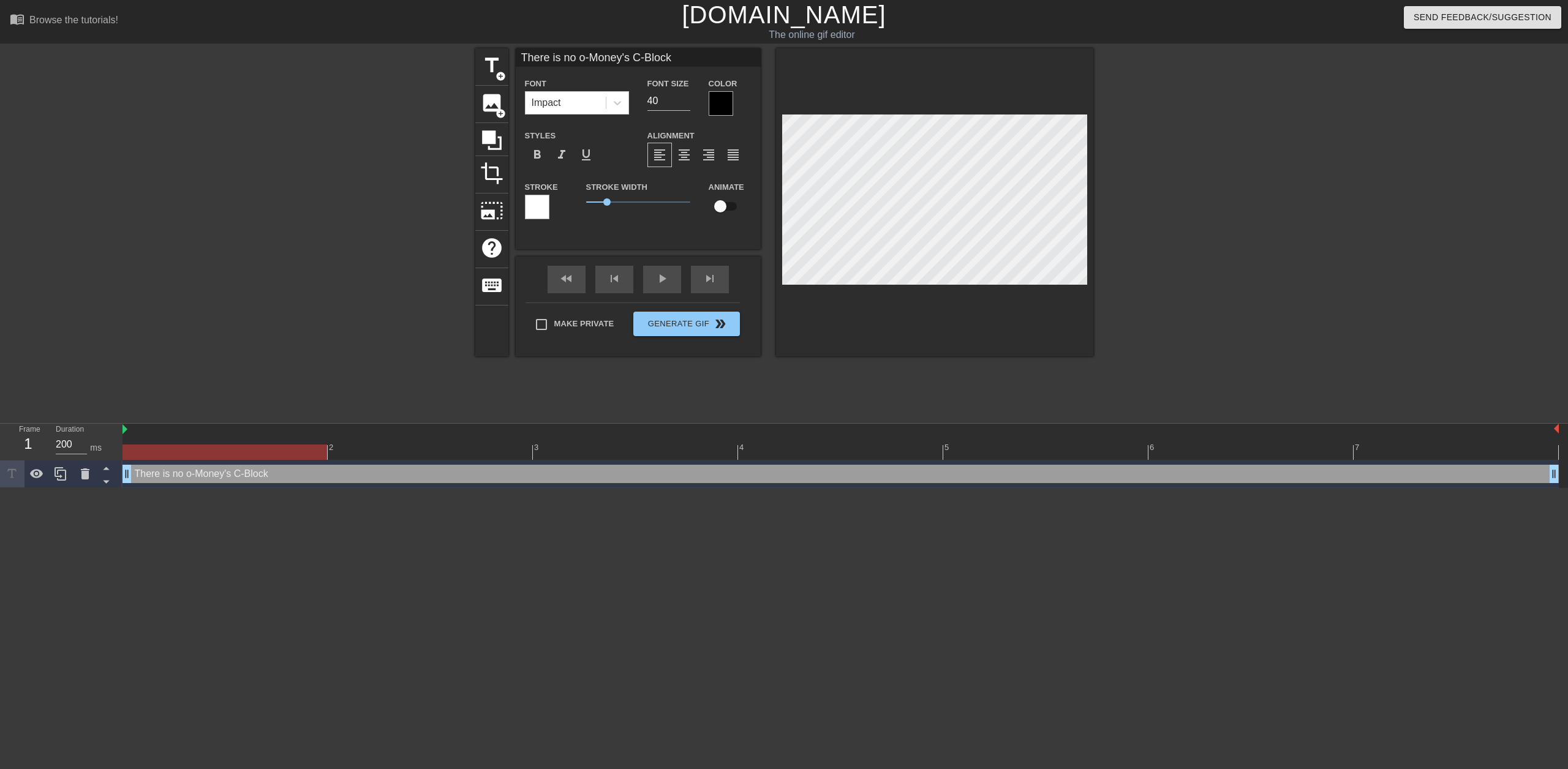
type input "There is no -Money's C-Block"
type textarea "There is no -Money's C-Block"
type input "There is no O-Money's C-Block"
type textarea "There is no O-Money's C-Block"
type input "There is no -Money's C-Block"
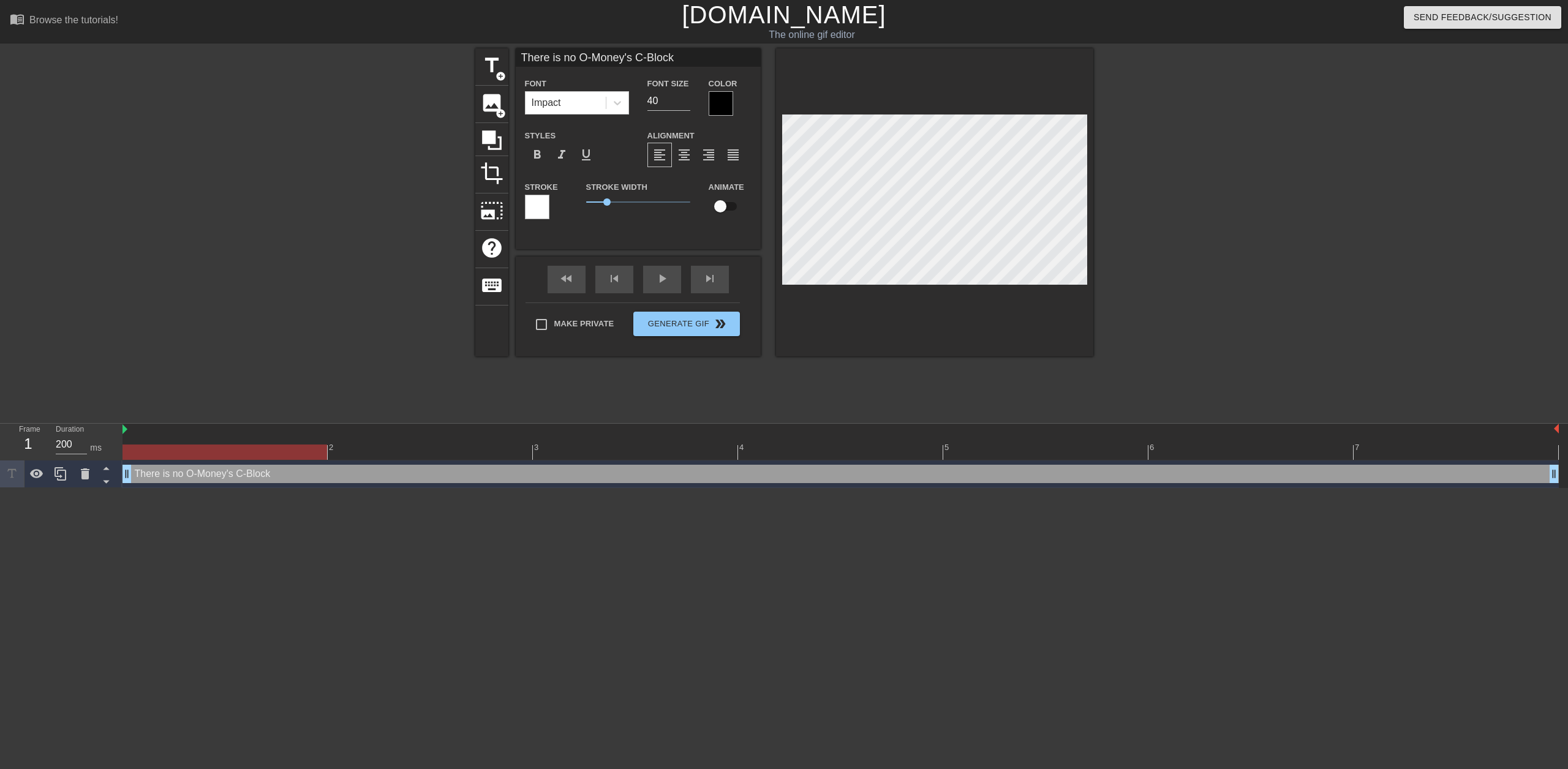
type textarea "There is no -Money's C-Block"
type input "There is no C-Money's C-Block"
type textarea "There is no C-Money's C-Block"
type input "There is no C-Money's -Block"
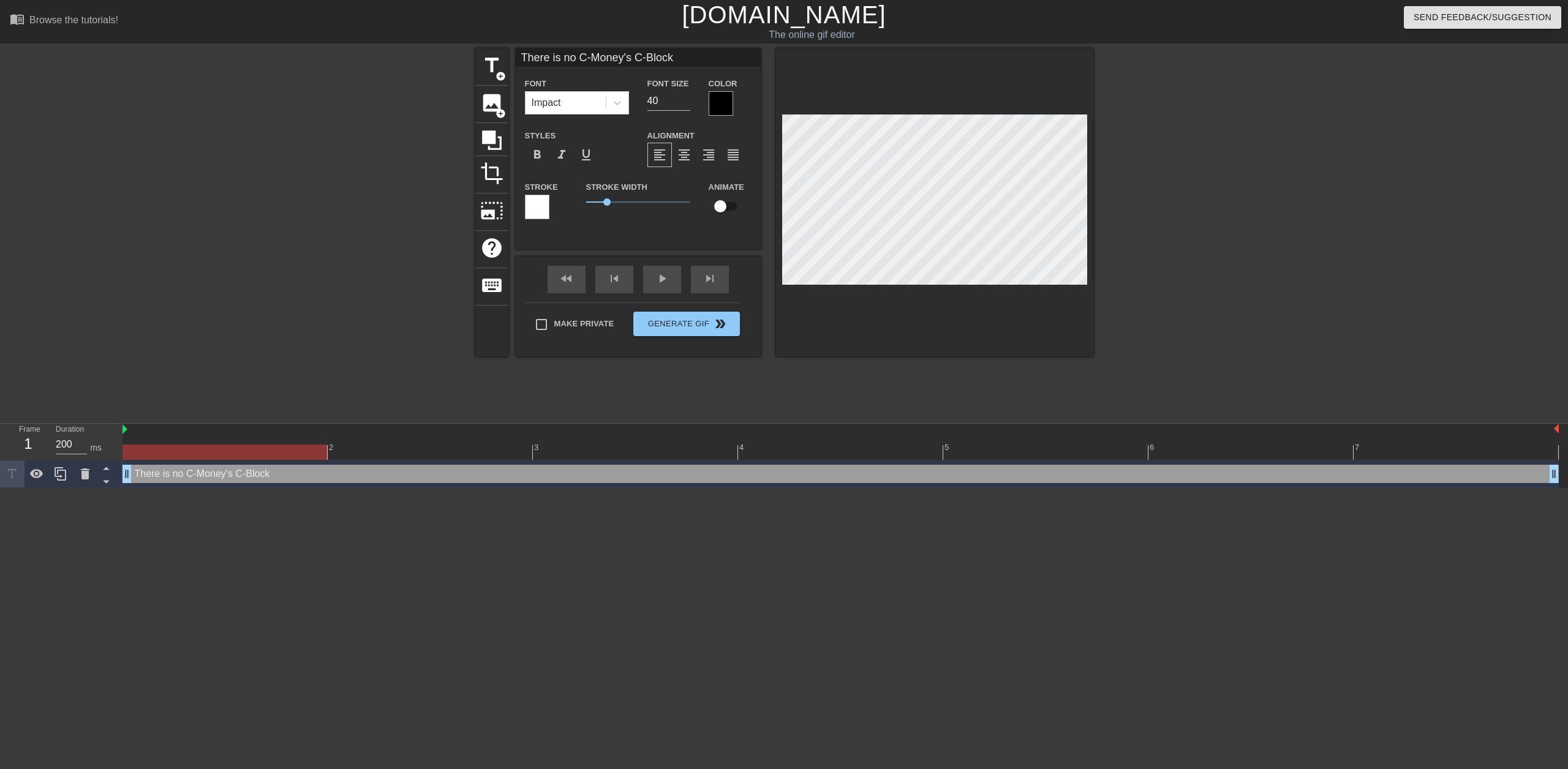
type textarea "There is no C-Money's -Block"
type input "There is no C-Money's O-Block"
type textarea "There is no C-Money's O-Block"
type input "There is no C-Money's O-Block"
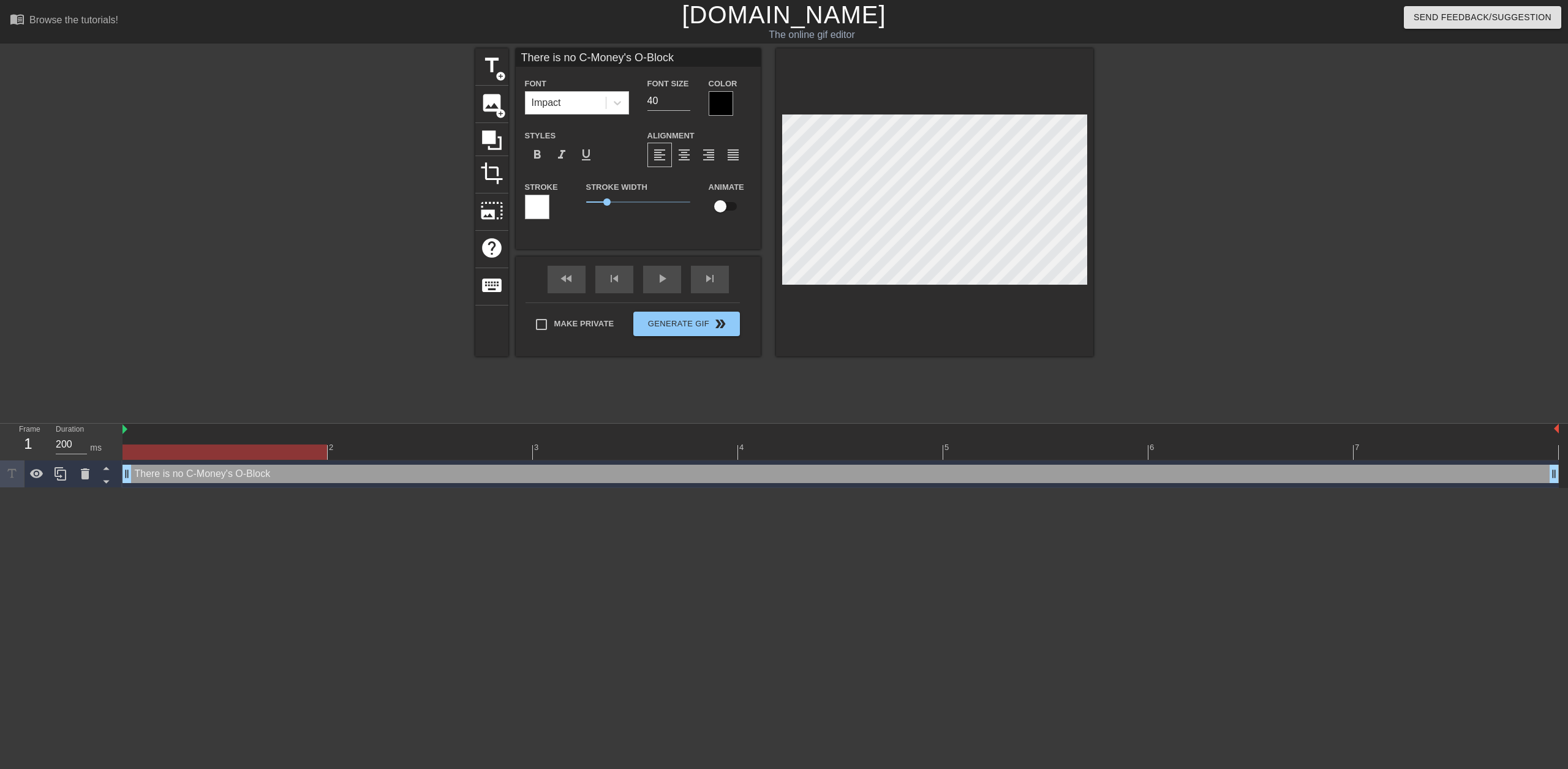
type textarea "There is no C-Money's O-Block"
type input "There is no C-Money's O-Block S"
type textarea "There is no C-Money's O-Block S"
type input "There is no C-Money's O-Block Se"
type textarea "There is no C-Money's O-Block Se"
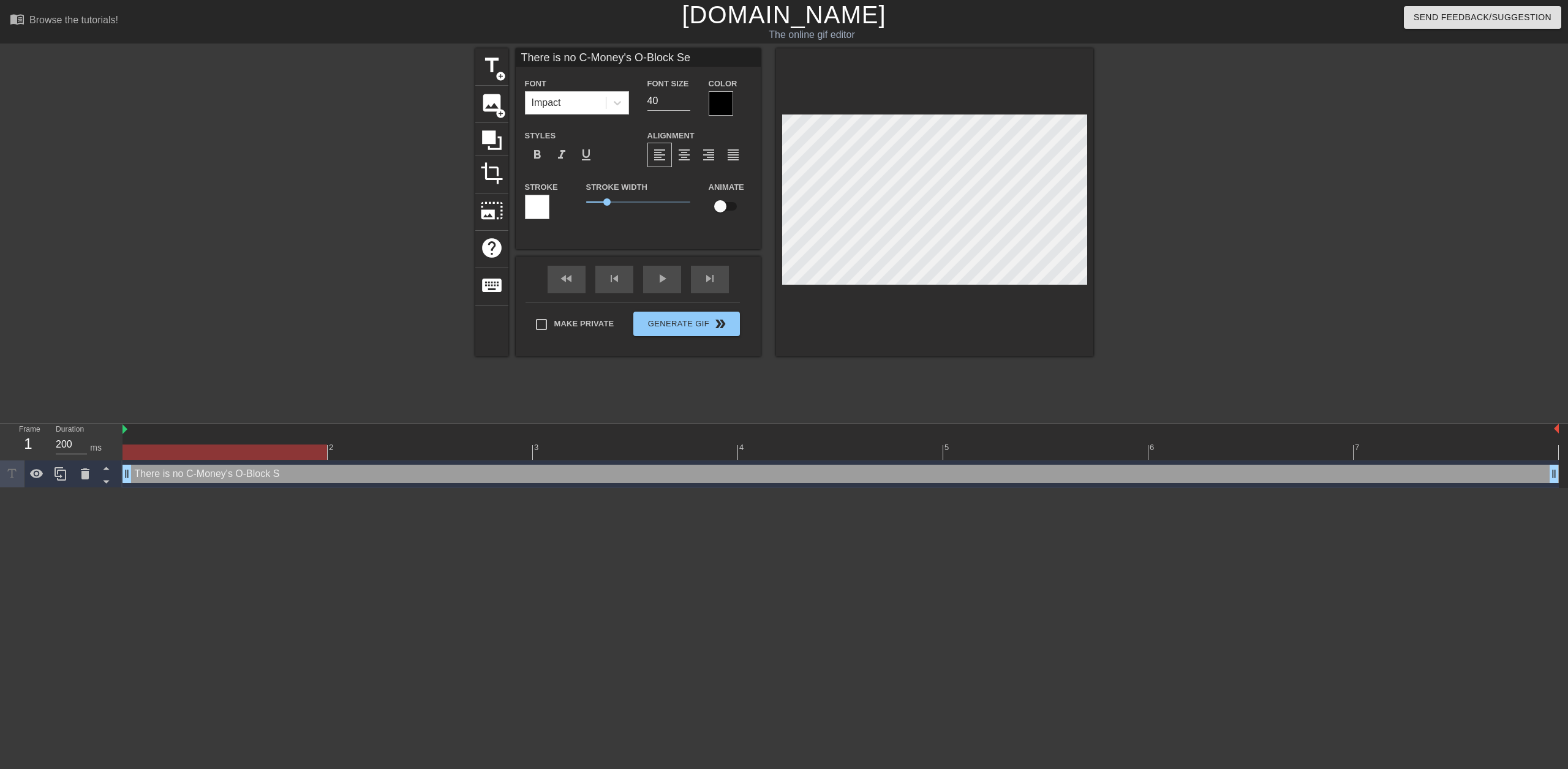
type input "There is no C-Money's O-Block Ser"
type textarea "There is no C-Money's O-Block Ser"
type input "There is no C-Money's O-Block Serv"
type textarea "There is no C-Money's O-Block Serv"
type input "There is no C-Money's O-Block Serve"
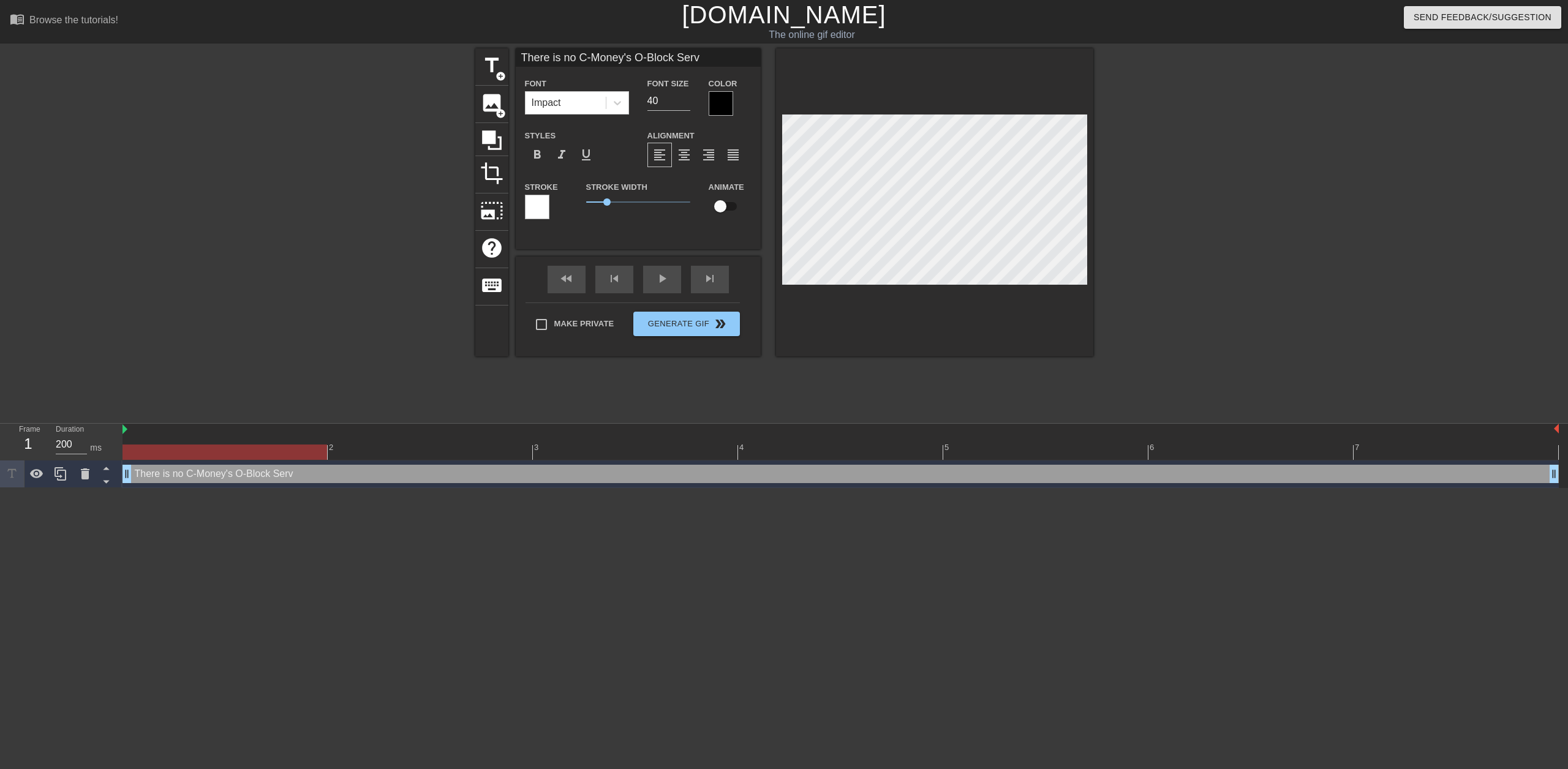
type textarea "There is no C-Money's O-Block Serve"
type input "There is no C-Money's O-Block Server"
type textarea "There is no C-Money's O-Block Server"
type input "There is no C-Money's O-Block Server"
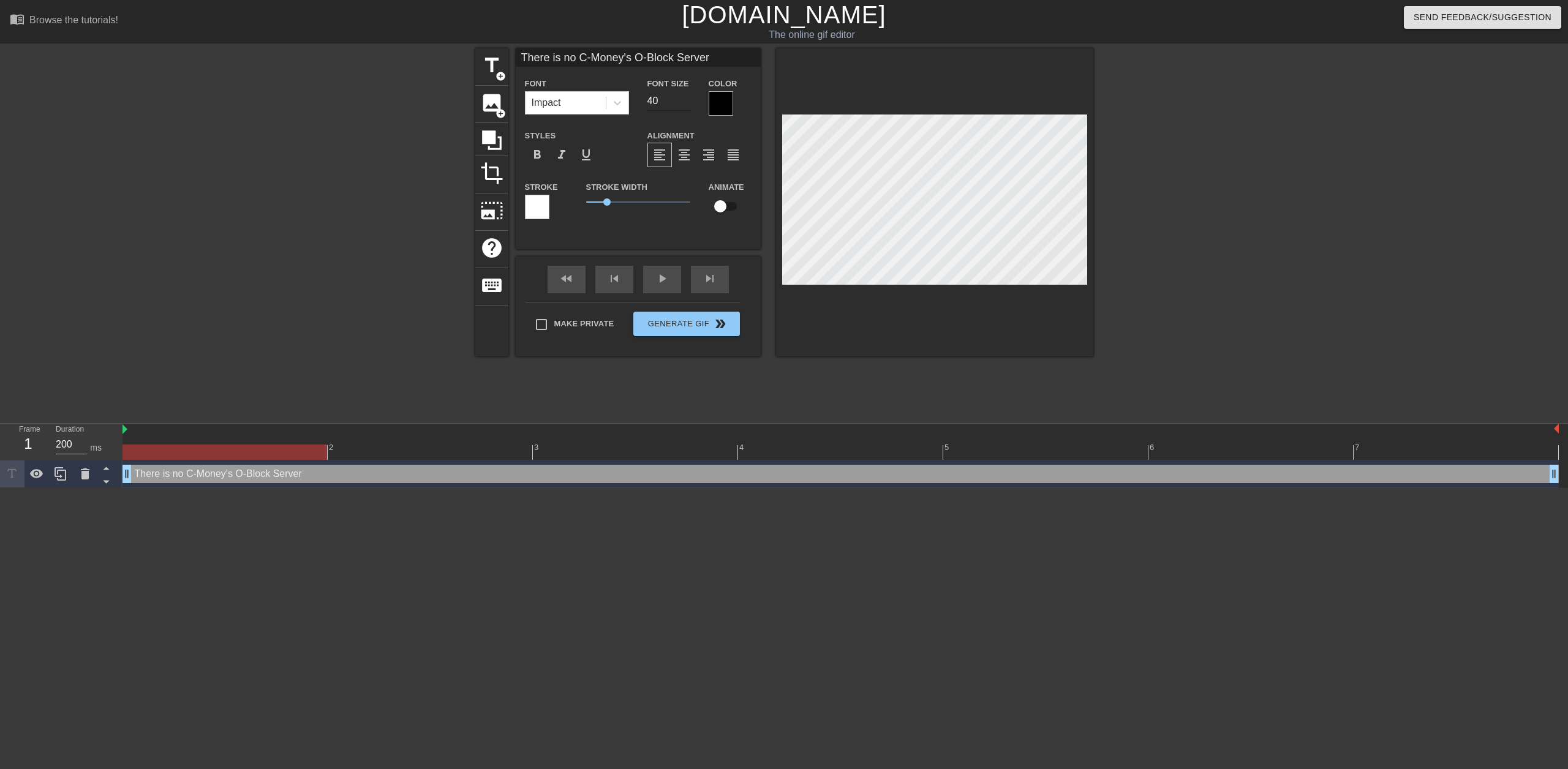
type textarea "There is no C-Money's O-Block Server"
click at [656, 106] on input "40" at bounding box center [669, 100] width 43 height 19
click at [686, 101] on input "39" at bounding box center [669, 100] width 43 height 19
click at [686, 101] on input "38" at bounding box center [669, 100] width 43 height 19
click at [686, 101] on input "37" at bounding box center [669, 100] width 43 height 19
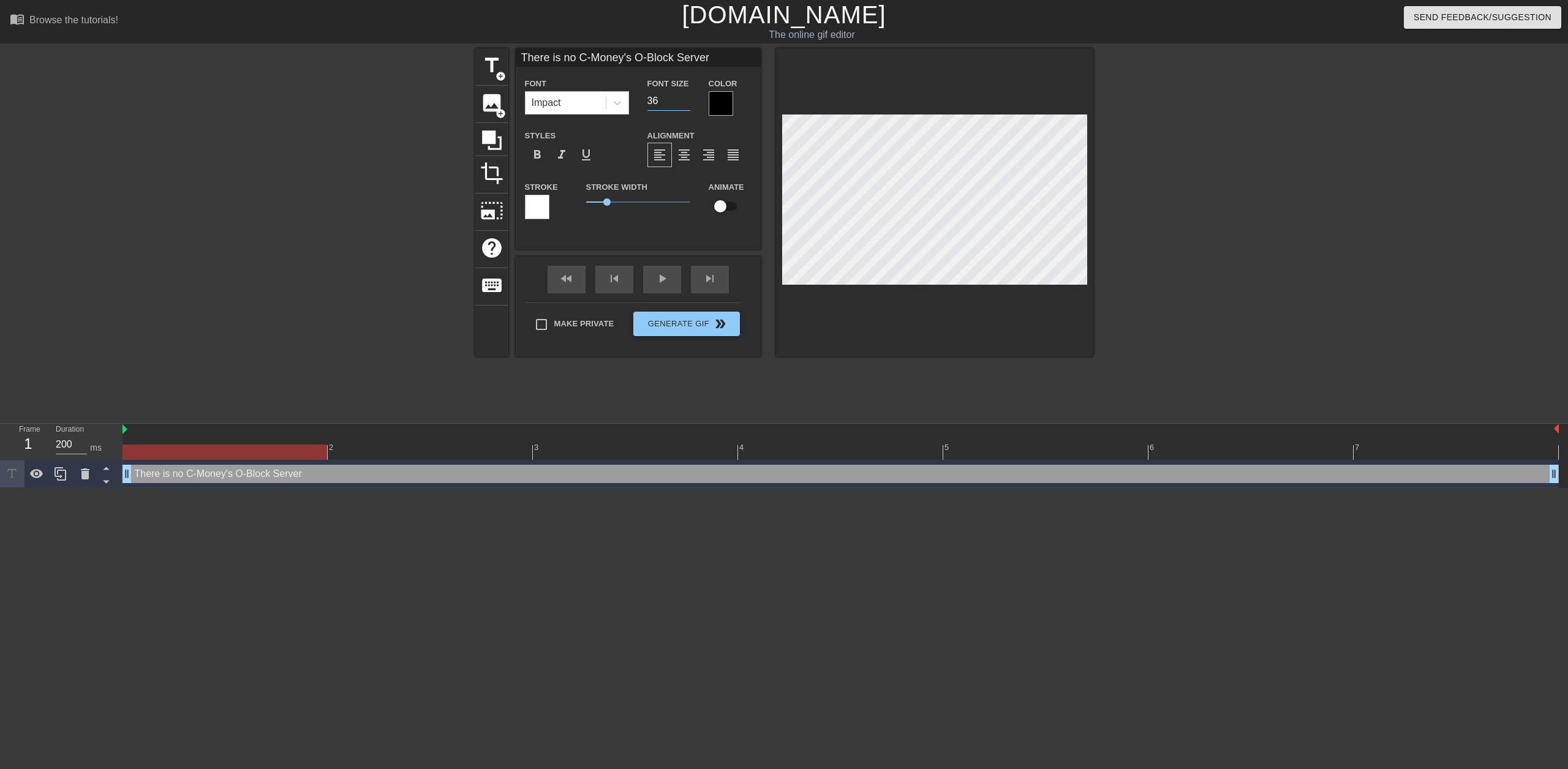
click at [686, 101] on input "36" at bounding box center [669, 100] width 43 height 19
click at [686, 101] on input "35" at bounding box center [669, 100] width 43 height 19
click at [686, 101] on input "34" at bounding box center [669, 100] width 43 height 19
click at [686, 101] on input "33" at bounding box center [669, 100] width 43 height 19
type input "32"
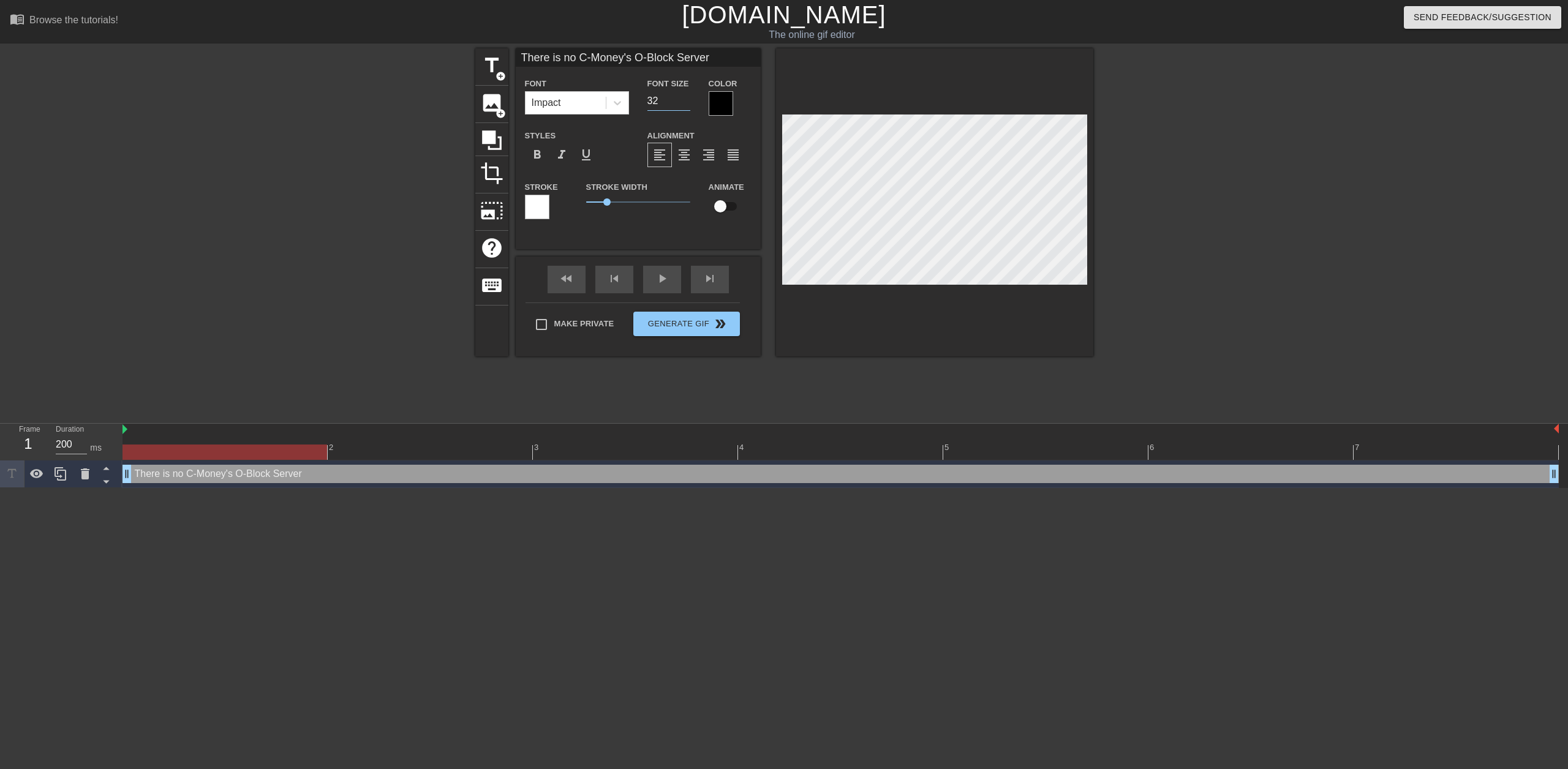
click at [686, 101] on input "32" at bounding box center [669, 100] width 43 height 19
click at [553, 376] on div "title add_circle image add_circle crop photo_size_select_large help keyboard Th…" at bounding box center [784, 232] width 618 height 367
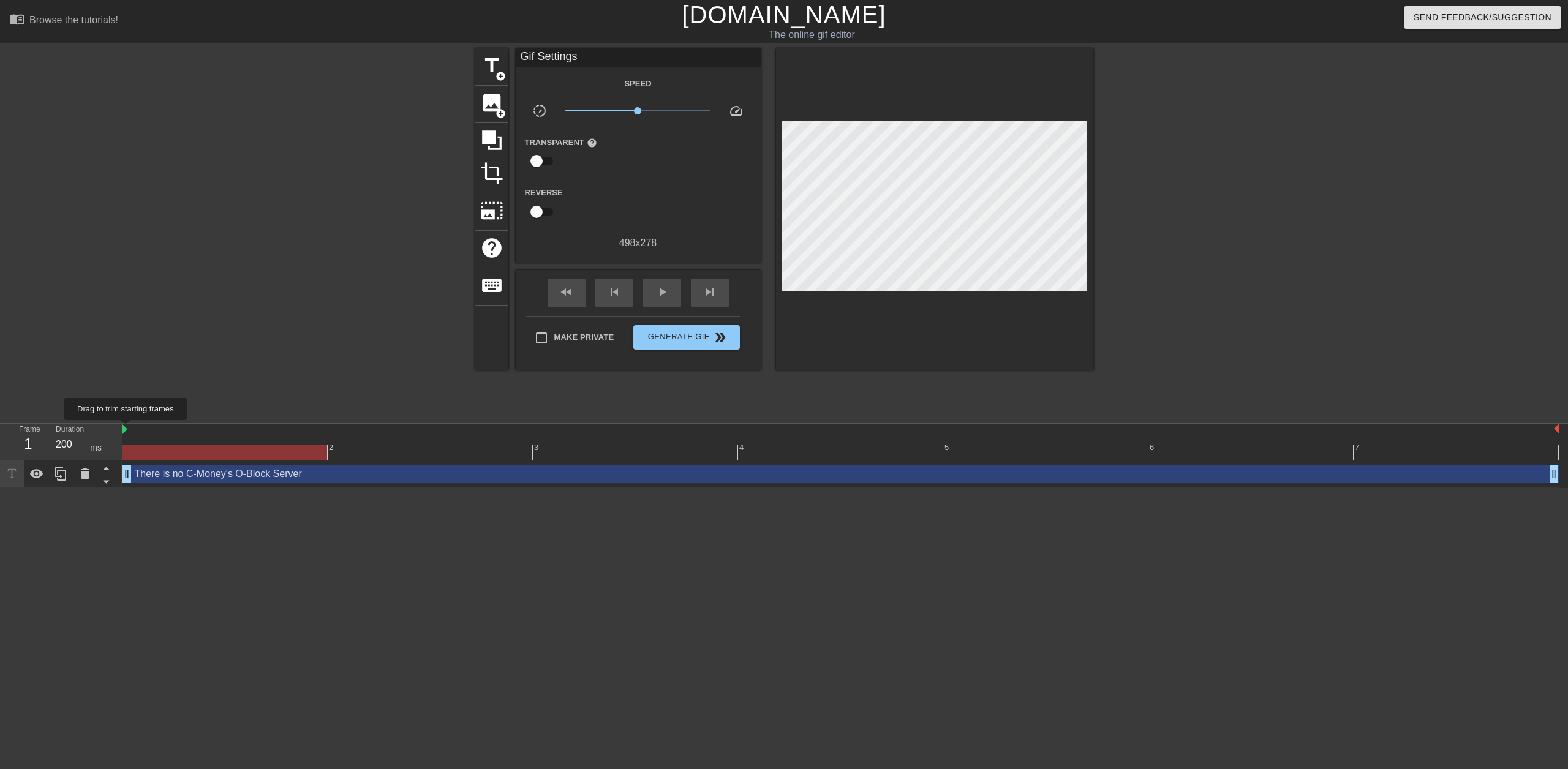
click at [126, 428] on img at bounding box center [124, 429] width 5 height 10
click at [129, 418] on div "menu_book Browse the tutorials! [DOMAIN_NAME] The online gif editor Send Feedba…" at bounding box center [784, 244] width 1568 height 488
click at [698, 330] on span "Generate Gif double_arrow" at bounding box center [686, 337] width 97 height 14
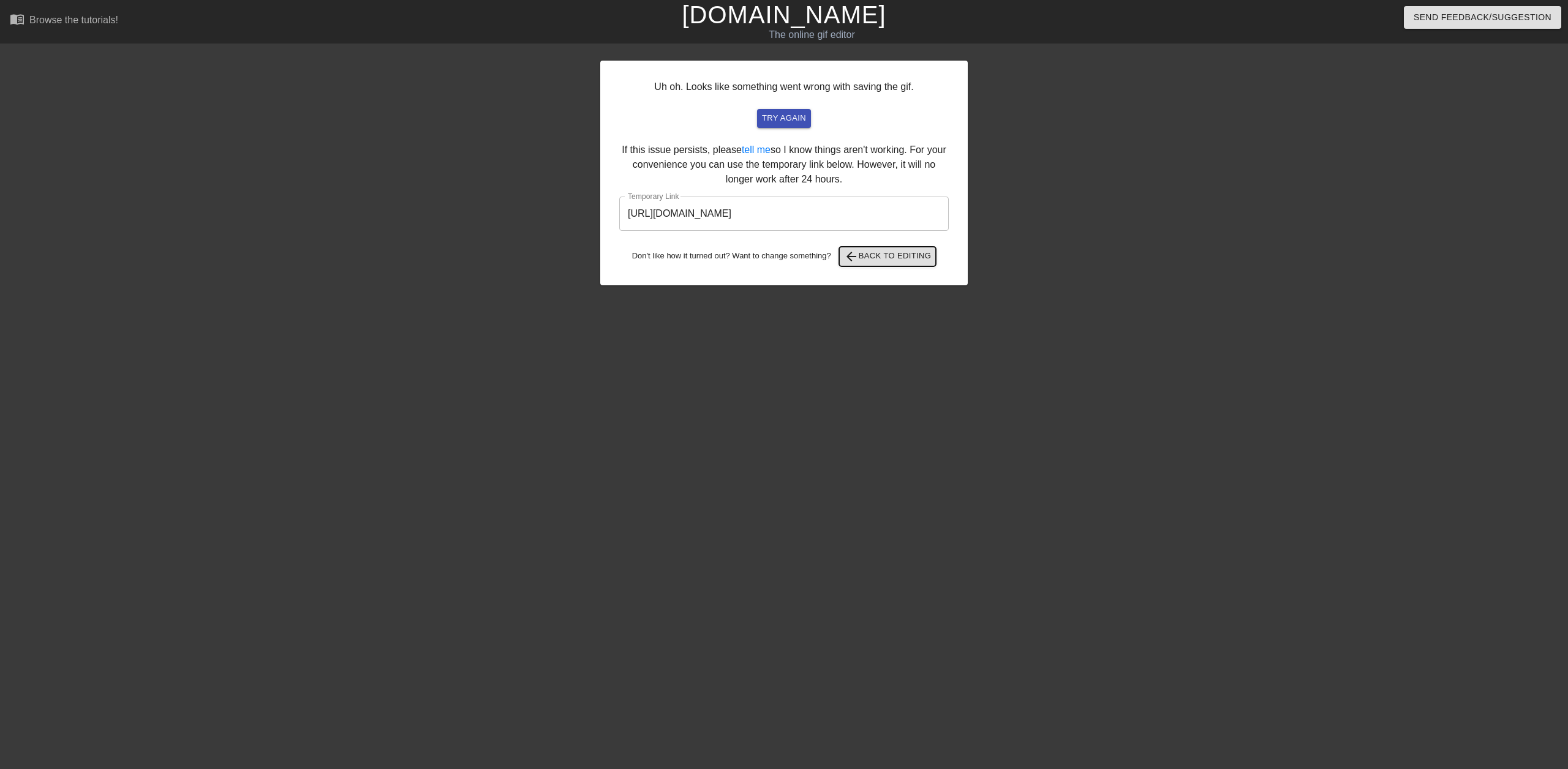
click at [888, 255] on span "arrow_back Back to Editing" at bounding box center [888, 256] width 88 height 14
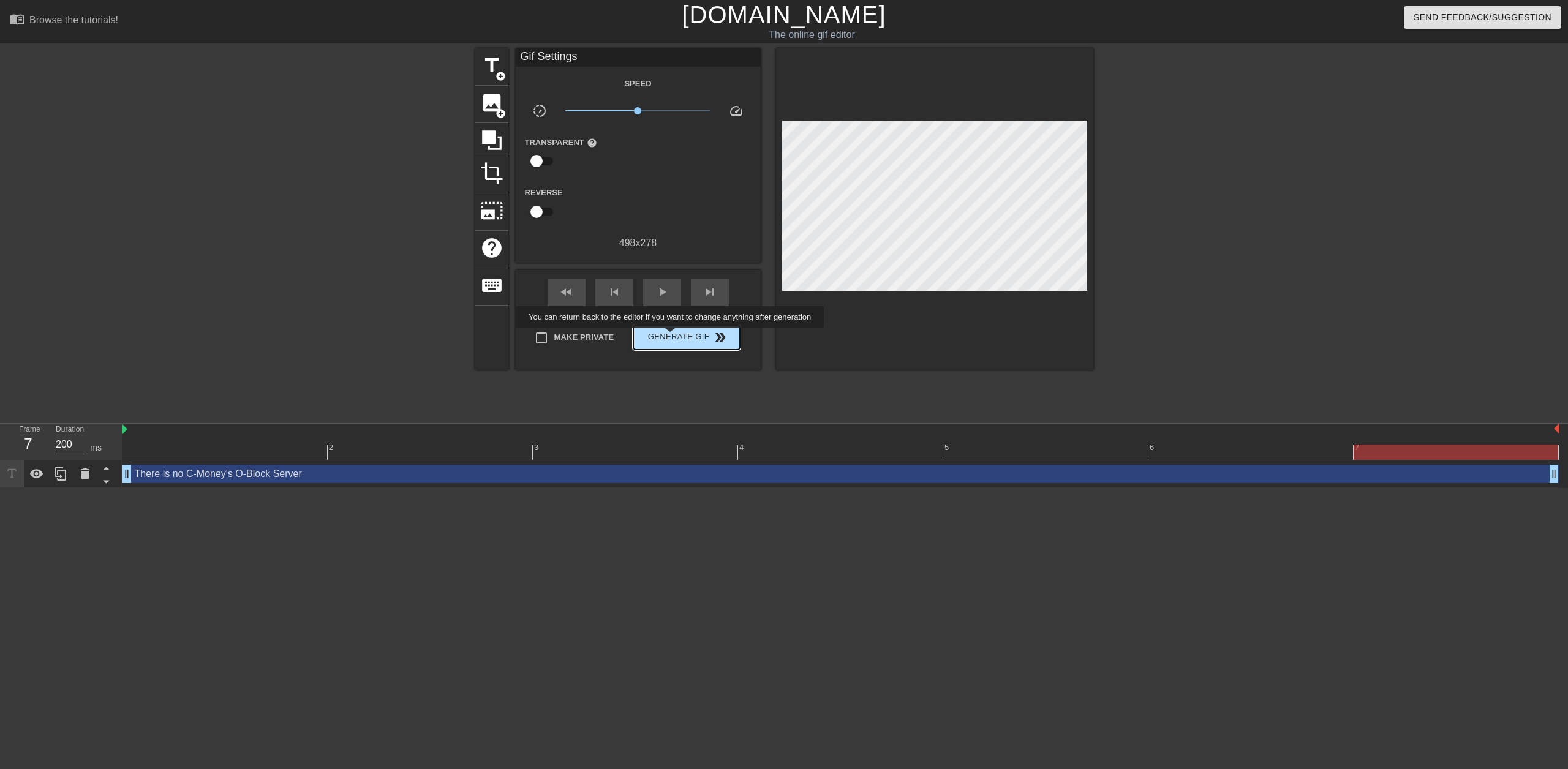
click at [672, 337] on span "Generate Gif double_arrow" at bounding box center [686, 337] width 97 height 14
